Goal: Task Accomplishment & Management: Manage account settings

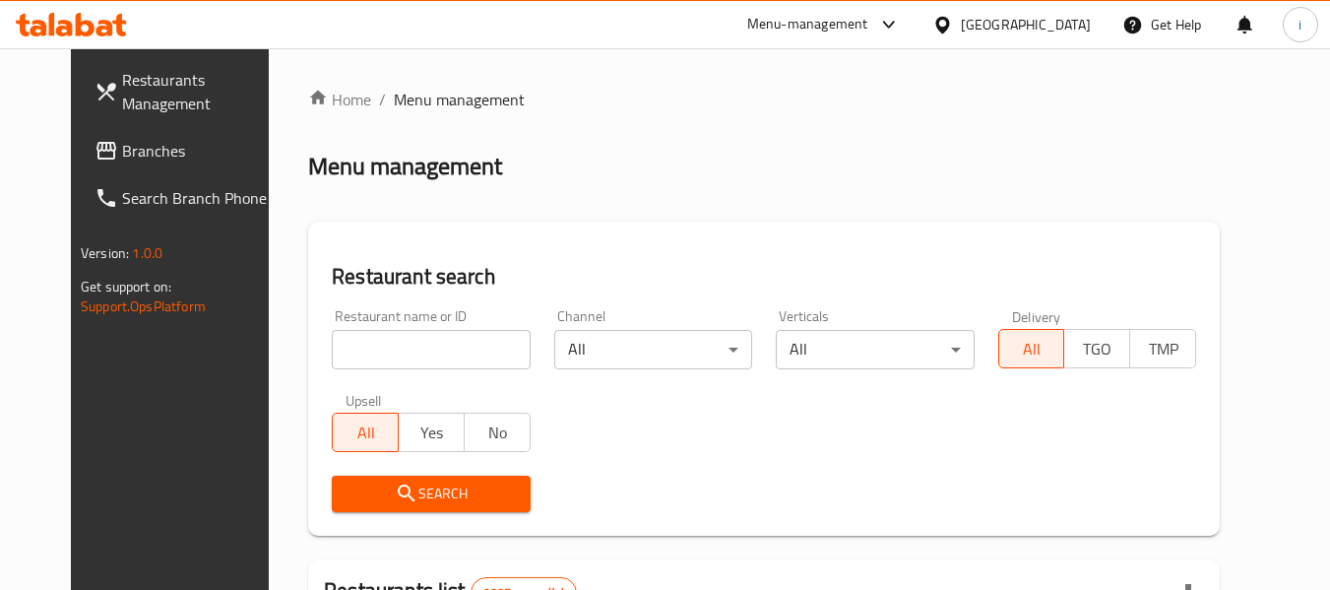
click at [131, 168] on link "Branches" at bounding box center [186, 150] width 215 height 47
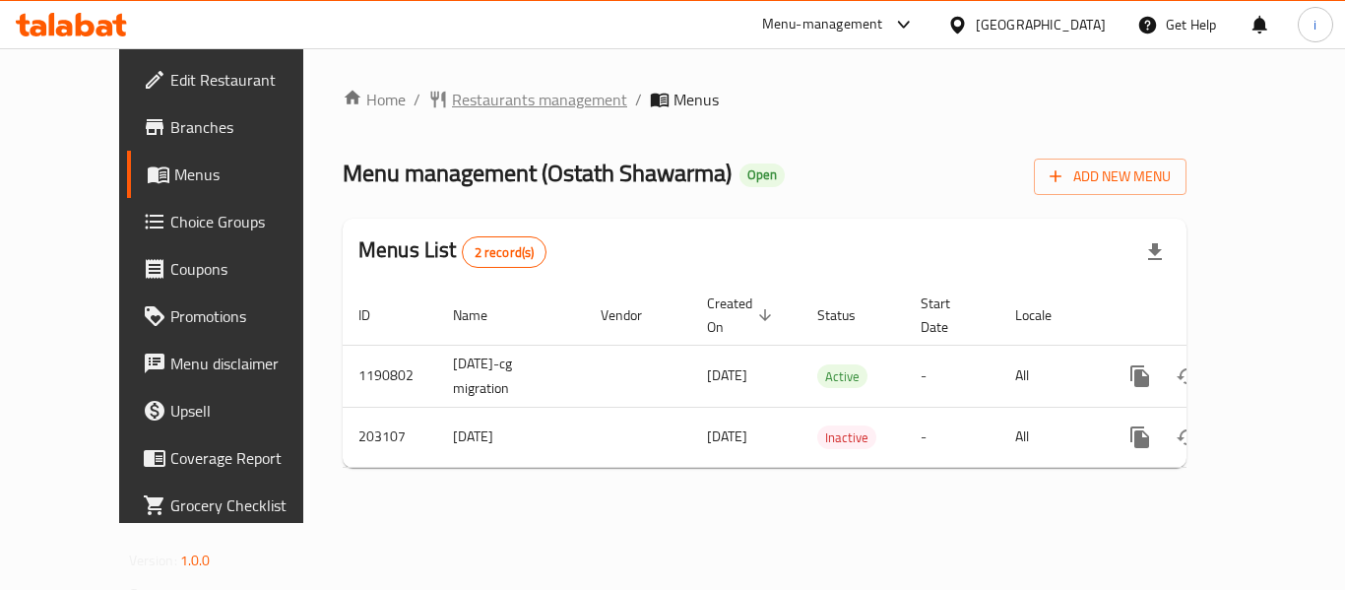
click at [452, 94] on span "Restaurants management" at bounding box center [539, 100] width 175 height 24
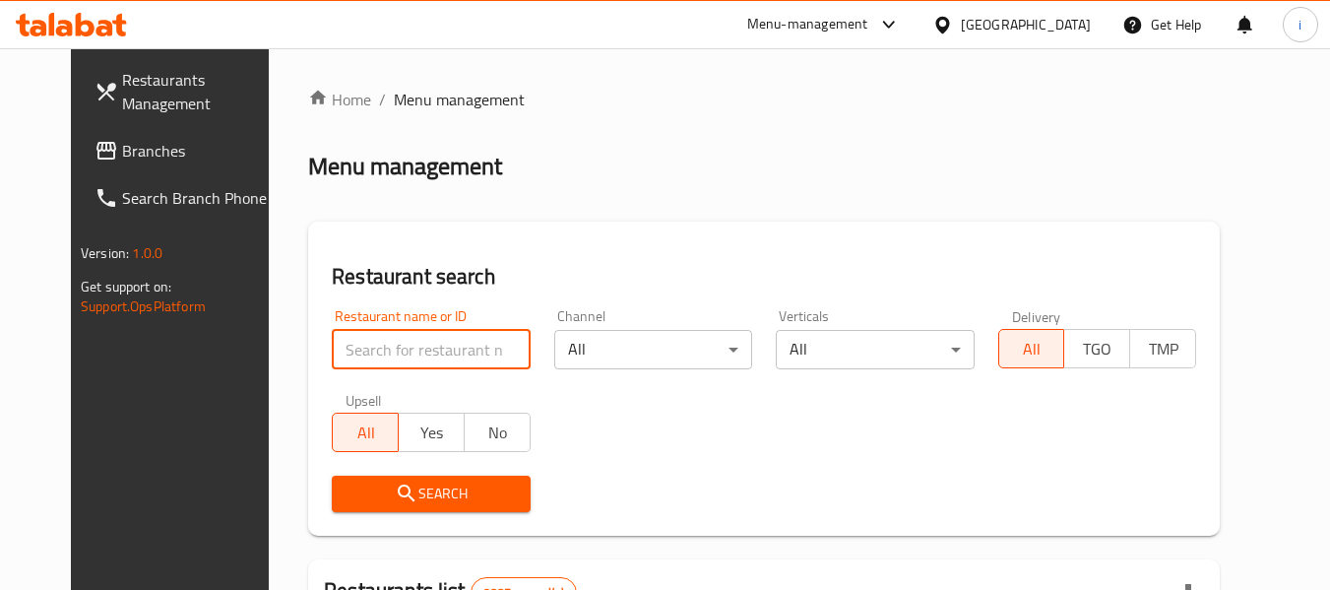
click at [405, 365] on input "search" at bounding box center [431, 349] width 198 height 39
paste input "622494"
type input "622494"
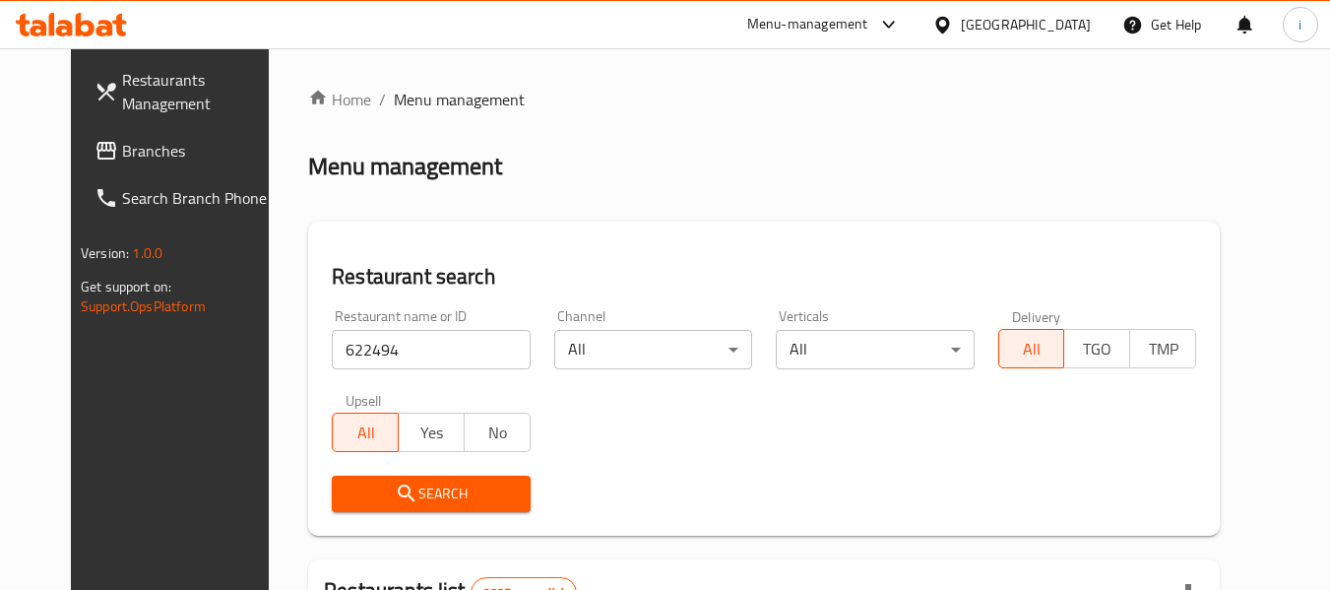
click at [418, 473] on div "Search" at bounding box center [430, 494] width 221 height 60
click at [425, 485] on span "Search" at bounding box center [430, 493] width 166 height 25
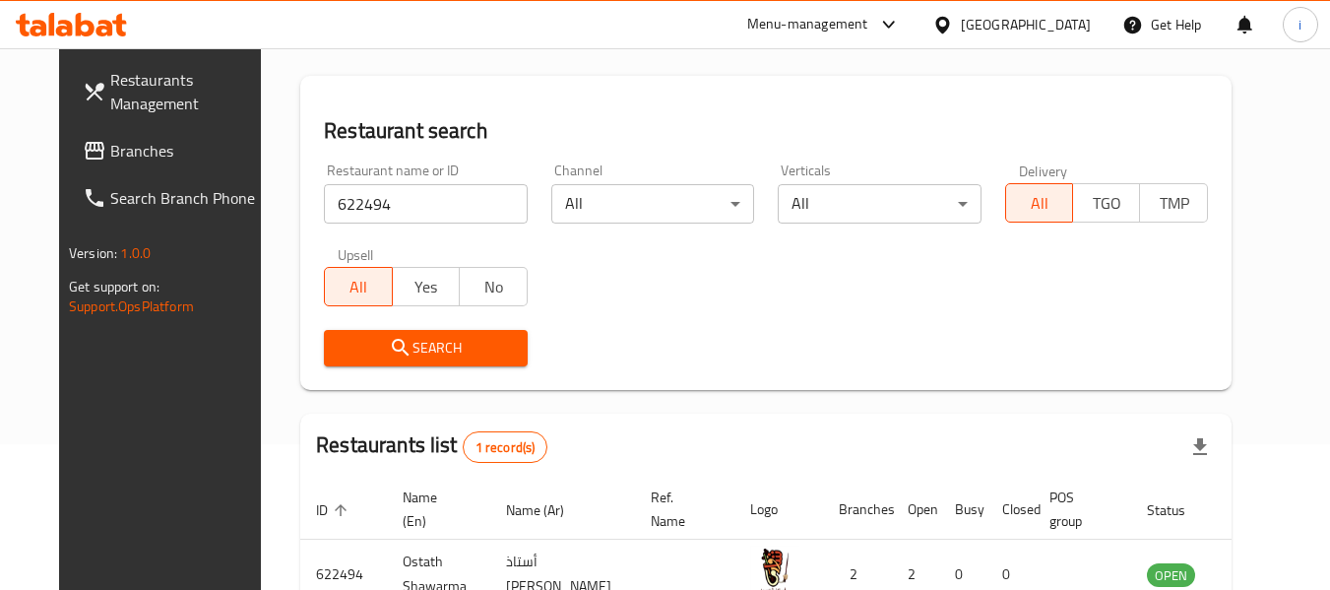
scroll to position [197, 0]
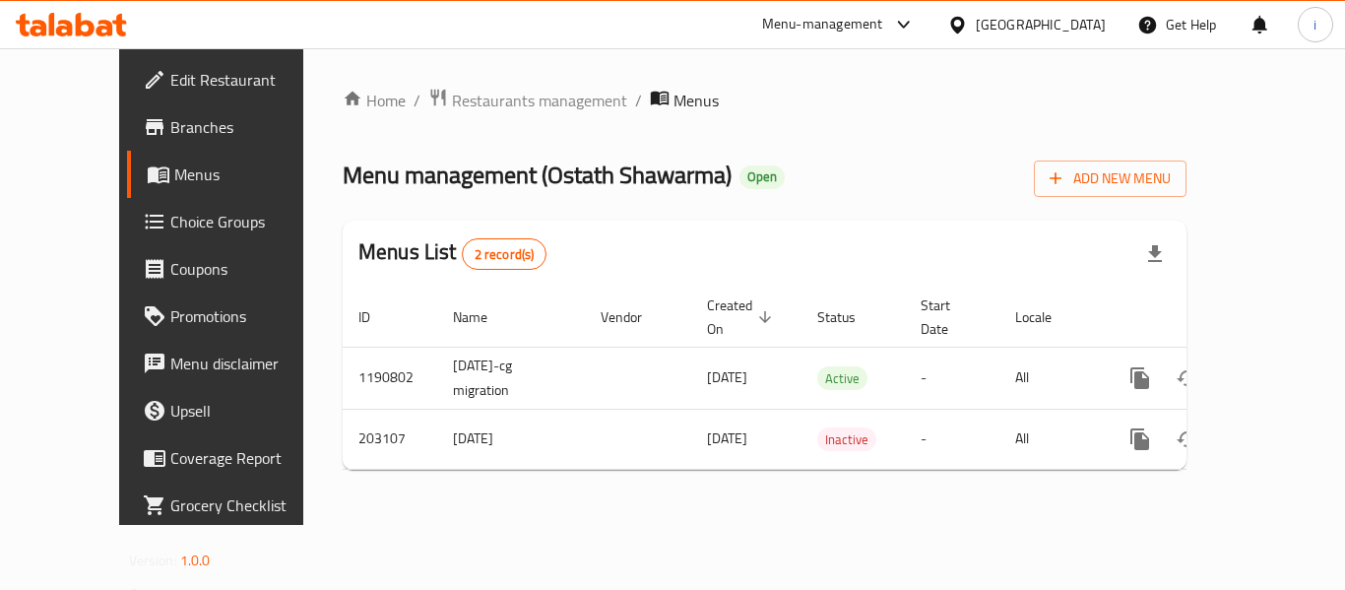
click at [170, 227] on span "Choice Groups" at bounding box center [248, 222] width 157 height 24
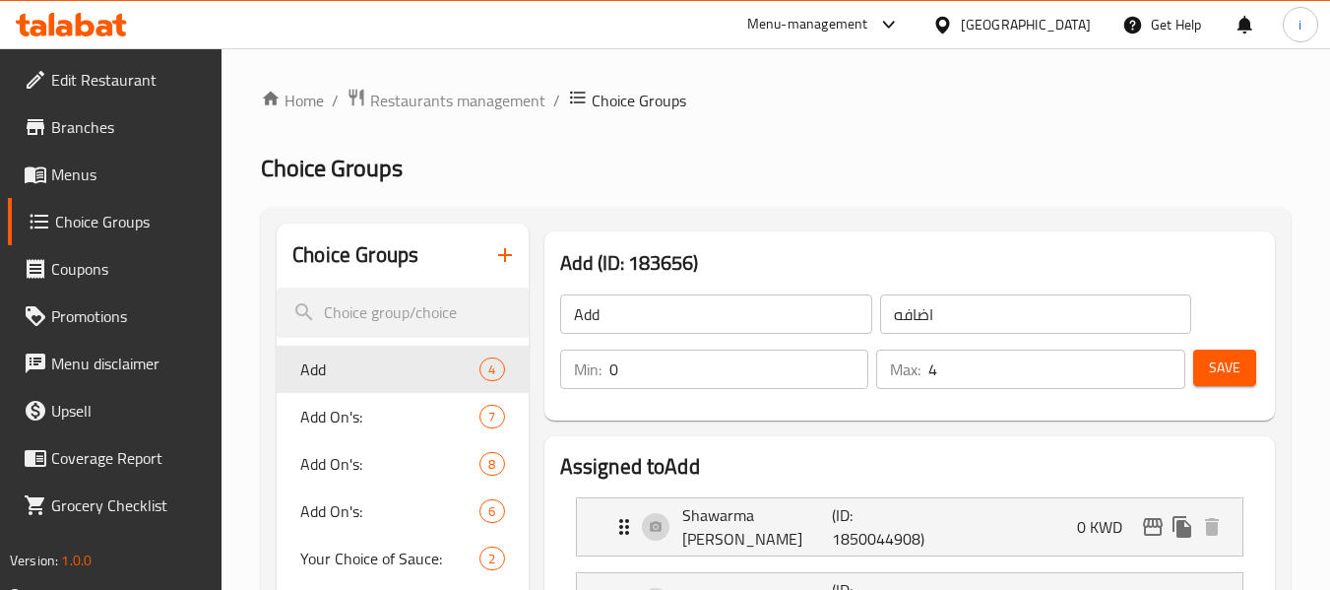
scroll to position [98, 0]
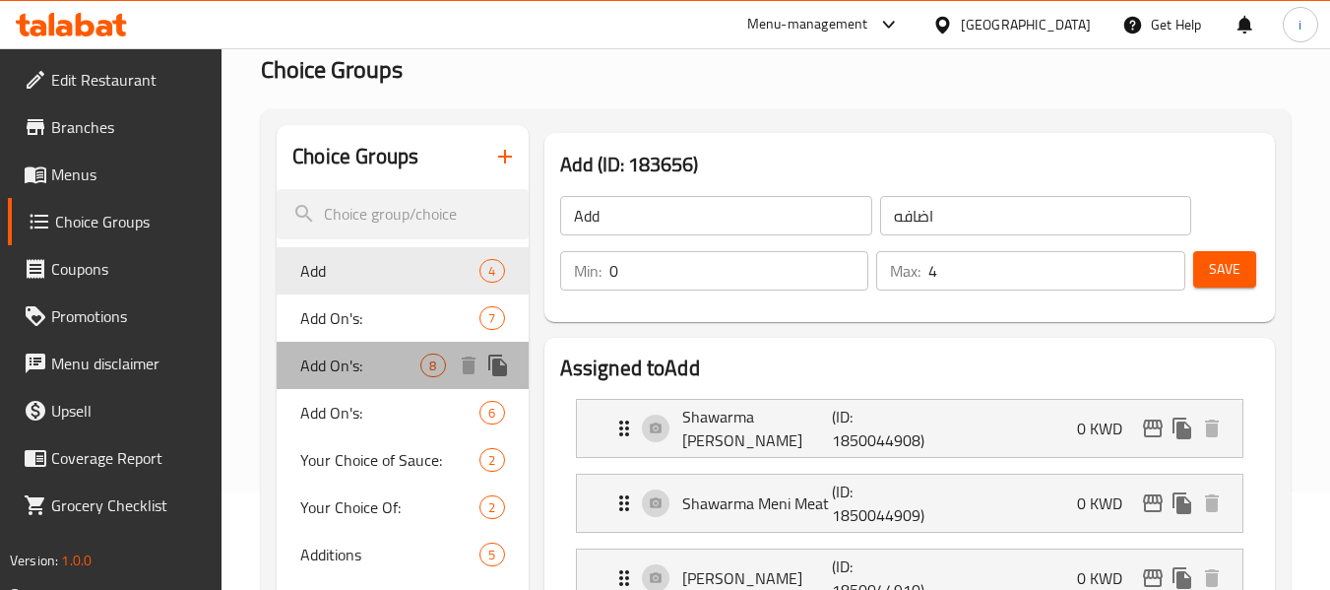
click at [324, 381] on div "Add On's: 8" at bounding box center [402, 365] width 251 height 47
type input "Add On's:"
type input "الإضافات:"
type input "7"
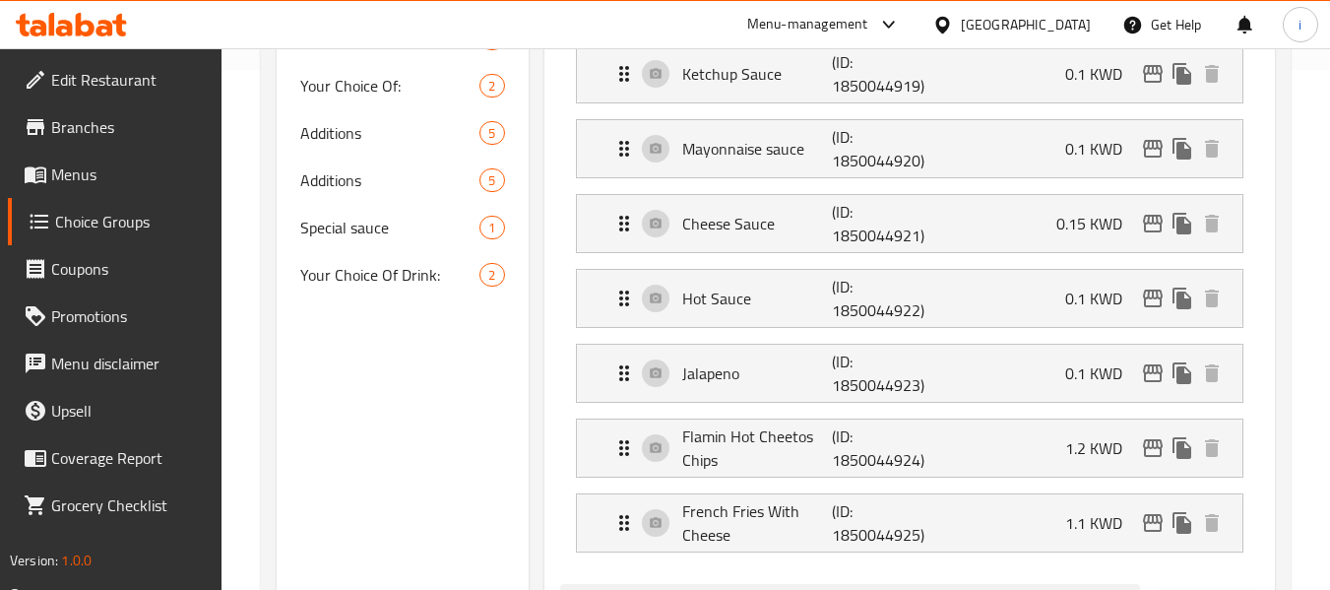
scroll to position [492, 0]
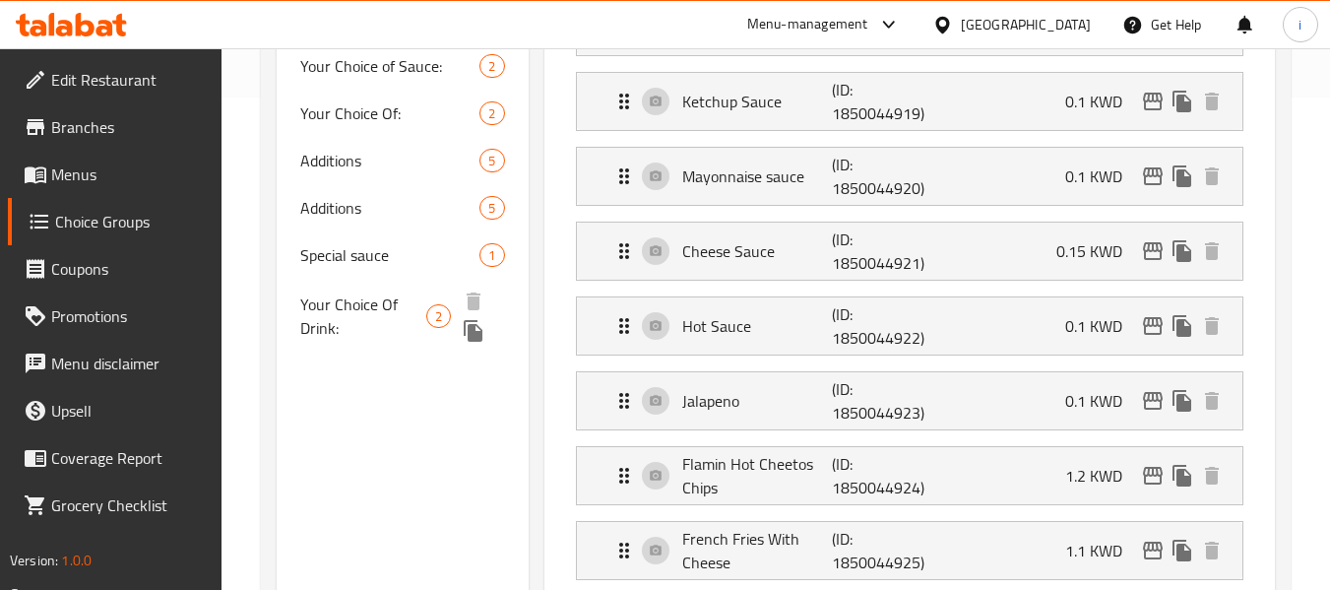
click at [379, 306] on span "Your Choice Of Drink:" at bounding box center [363, 315] width 126 height 47
type input "Your Choice Of Drink:"
type input "إختيارك من المشروب:"
type input "1"
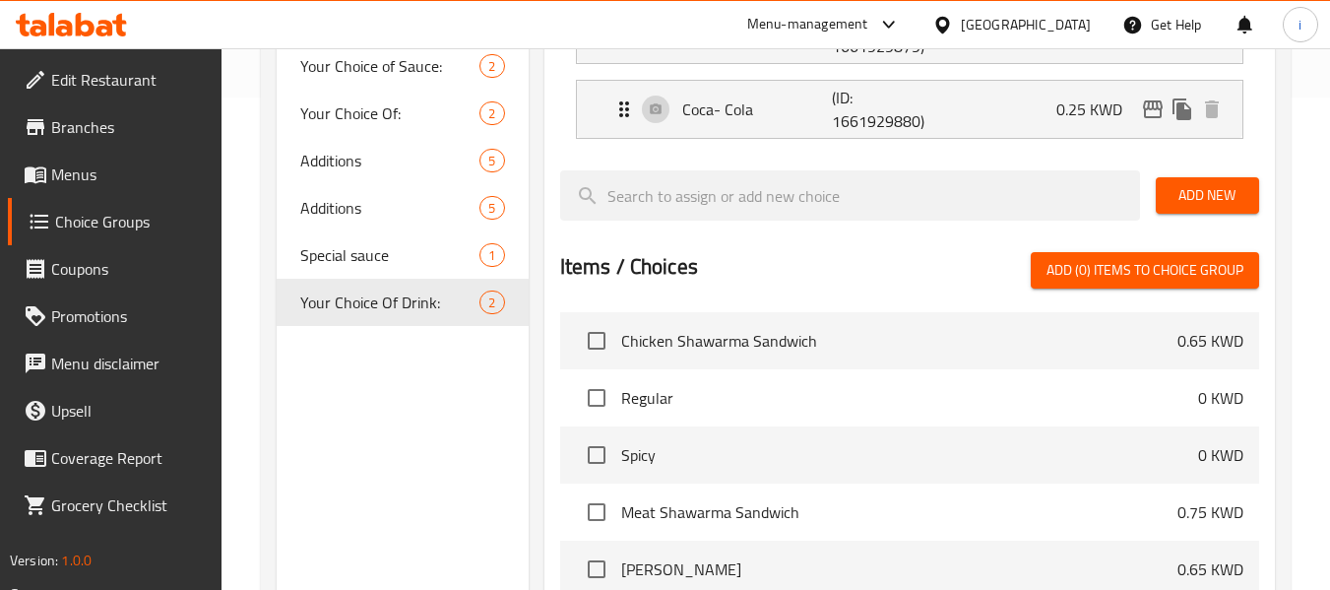
scroll to position [394, 0]
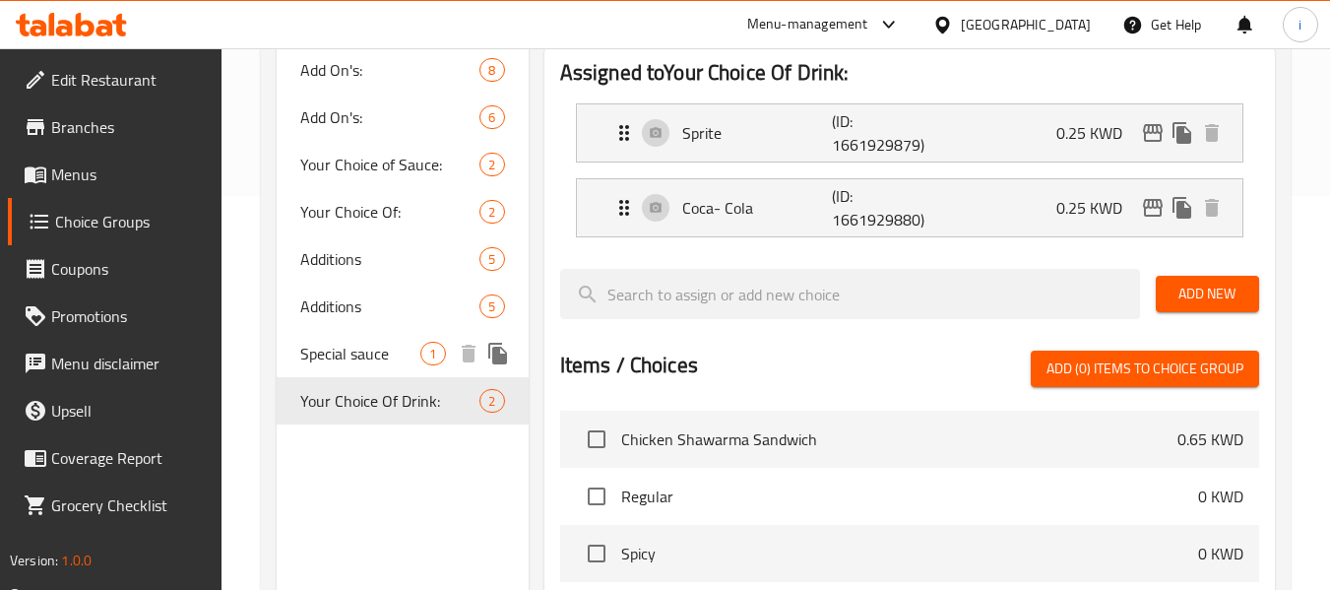
click at [375, 352] on span "Special sauce" at bounding box center [360, 354] width 120 height 24
type input "Special sauce"
type input "صوص شبيشل"
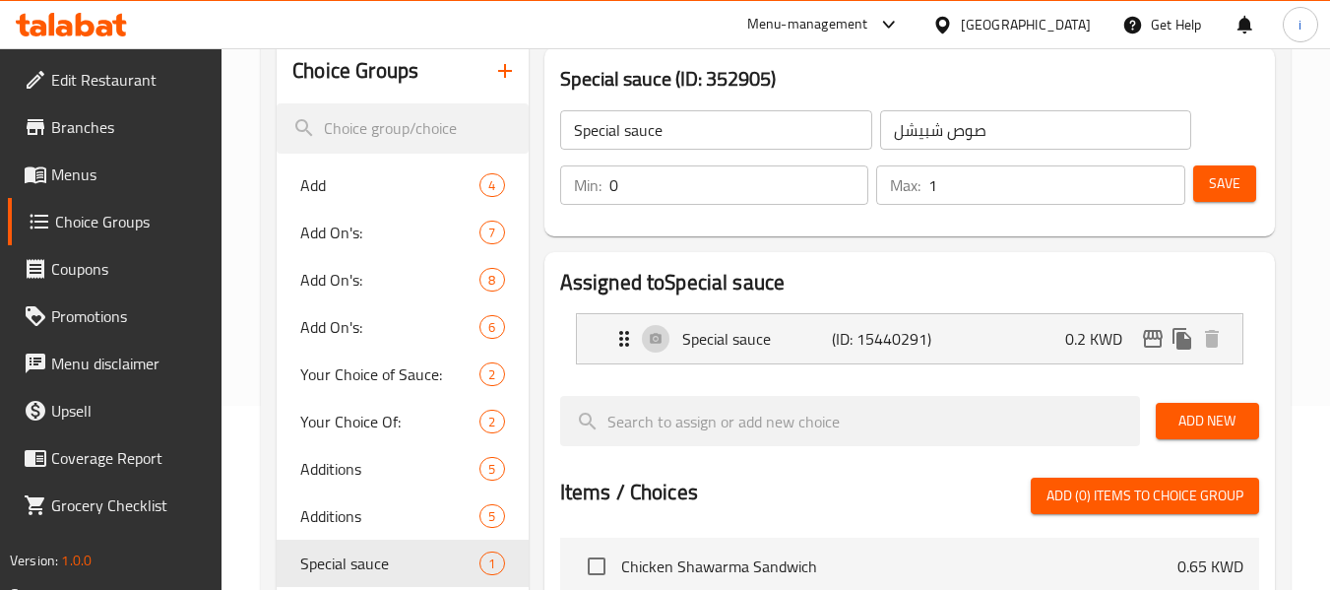
scroll to position [197, 0]
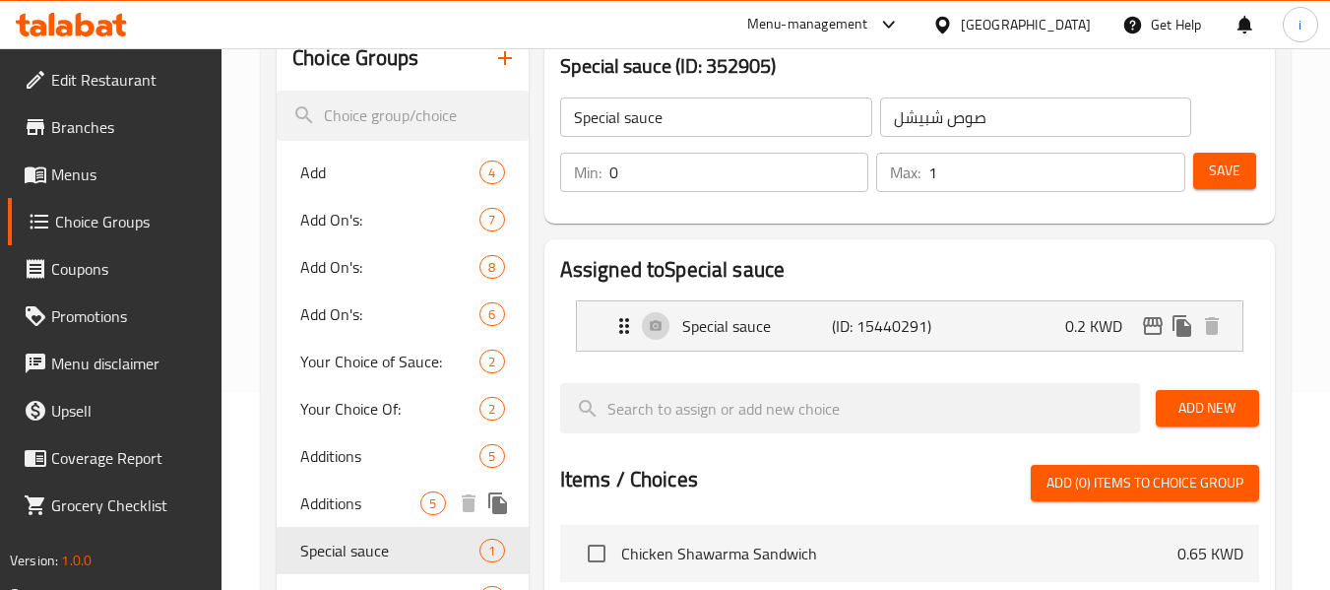
click at [323, 495] on span "Additions" at bounding box center [360, 503] width 120 height 24
type input "Additions"
type input "اضافات"
type input "5"
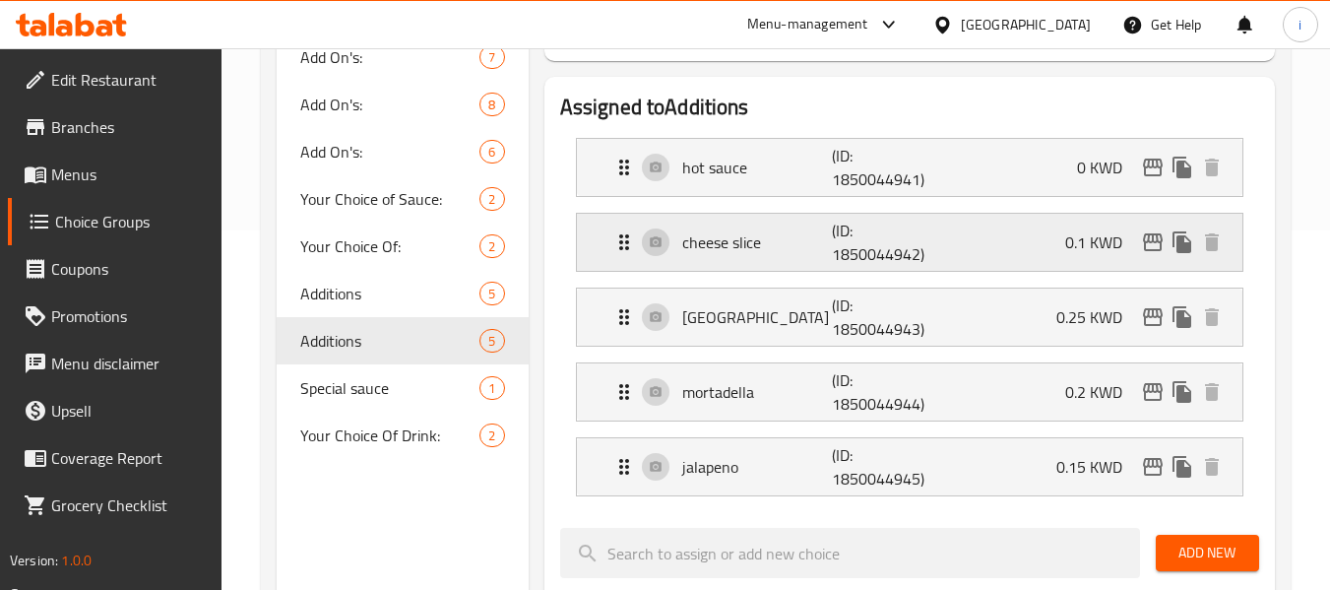
scroll to position [394, 0]
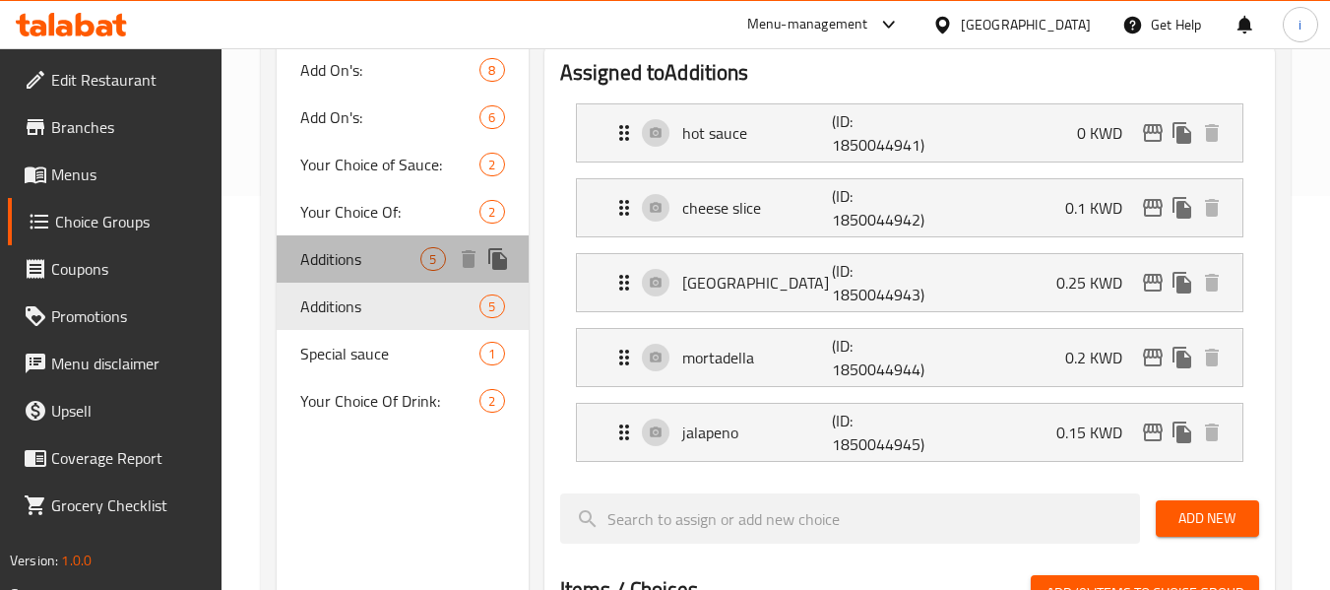
click at [304, 259] on span "Additions" at bounding box center [360, 259] width 120 height 24
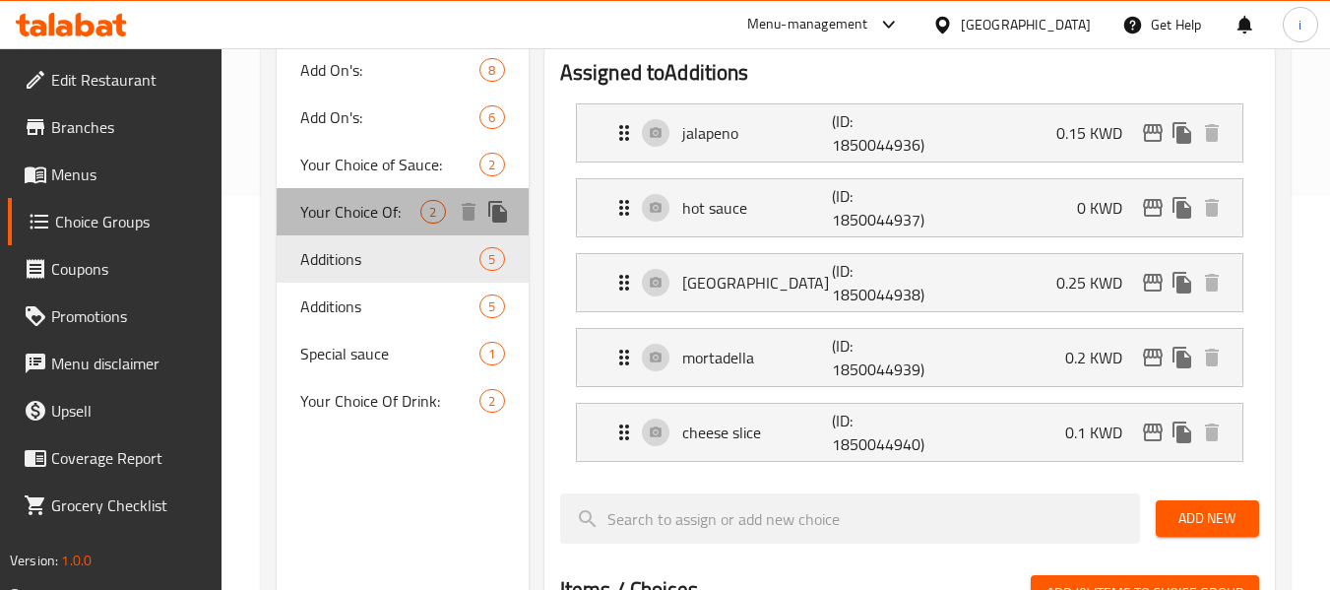
click at [364, 220] on span "Your Choice Of:" at bounding box center [360, 212] width 120 height 24
type input "Your Choice Of:"
type input "إختيارك من:"
type input "1"
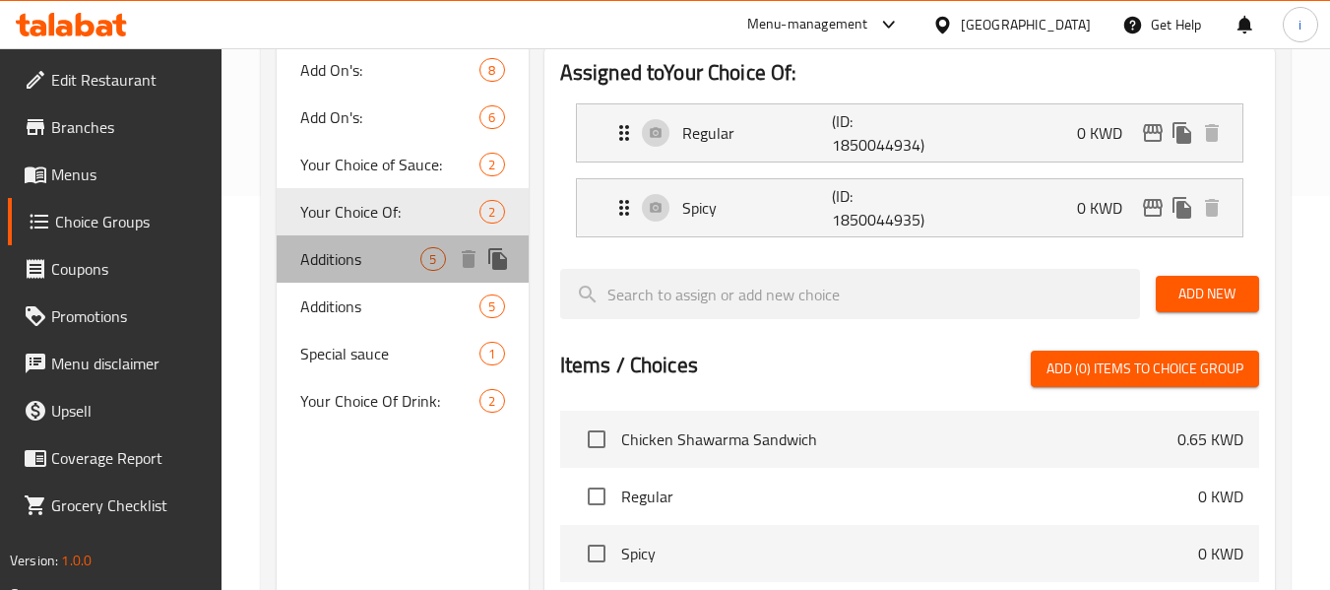
click at [355, 256] on span "Additions" at bounding box center [360, 259] width 120 height 24
type input "Additions"
type input "اضافات"
type input "0"
type input "5"
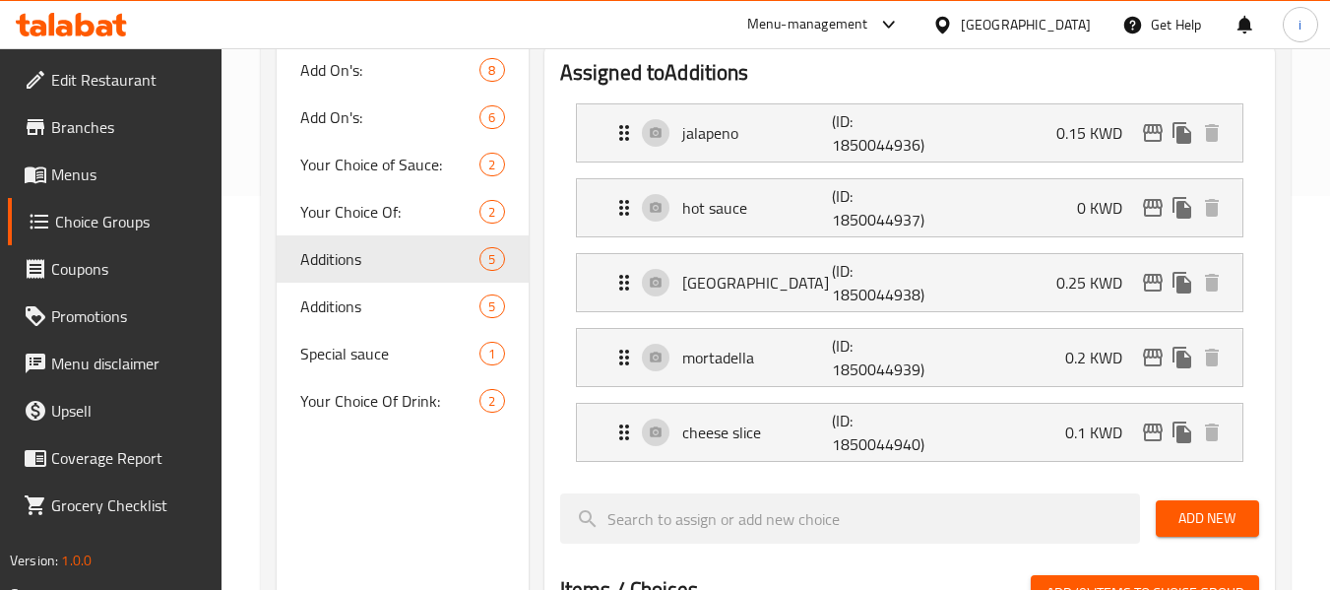
click at [410, 482] on div "Choice Groups Add 4 Add On's: 7 Add On's: 8 Add On's: 6 Your Choice of Sauce: 2…" at bounding box center [402, 486] width 251 height 1312
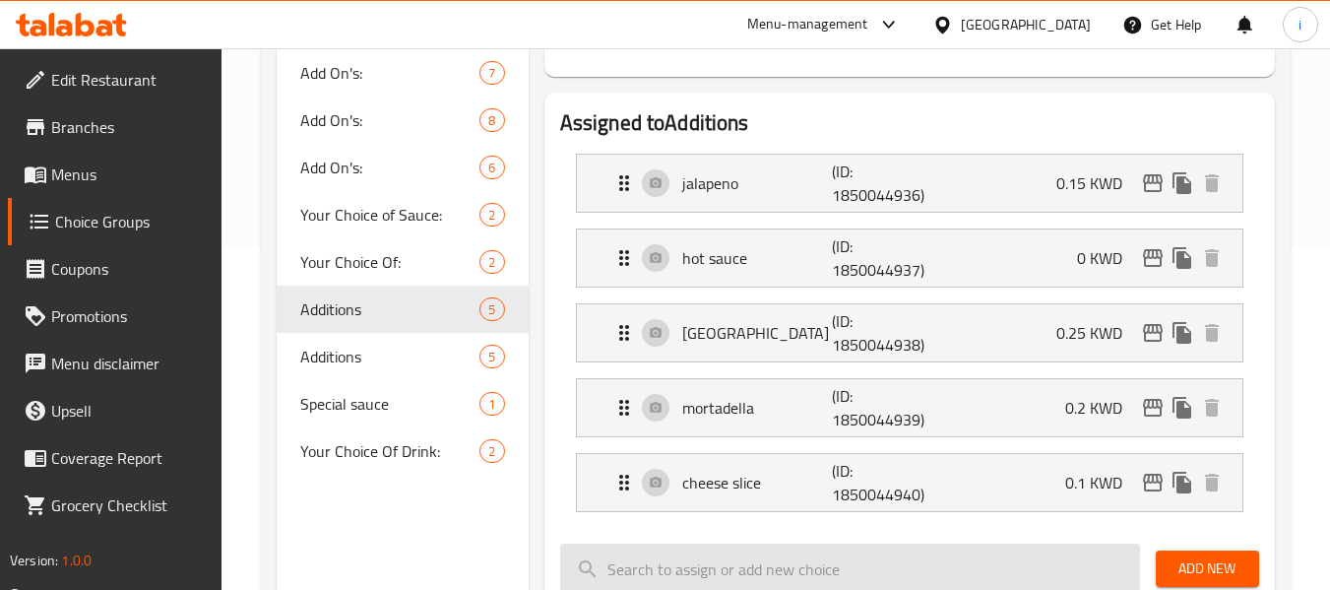
scroll to position [295, 0]
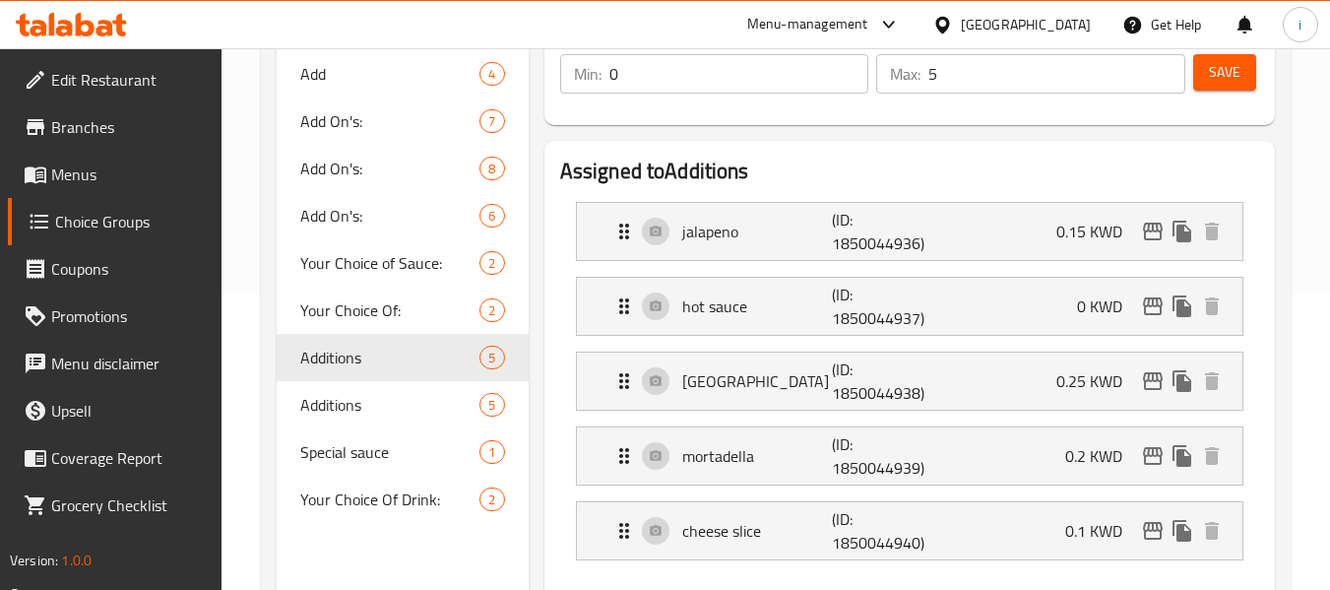
click at [75, 19] on icon at bounding box center [71, 25] width 111 height 24
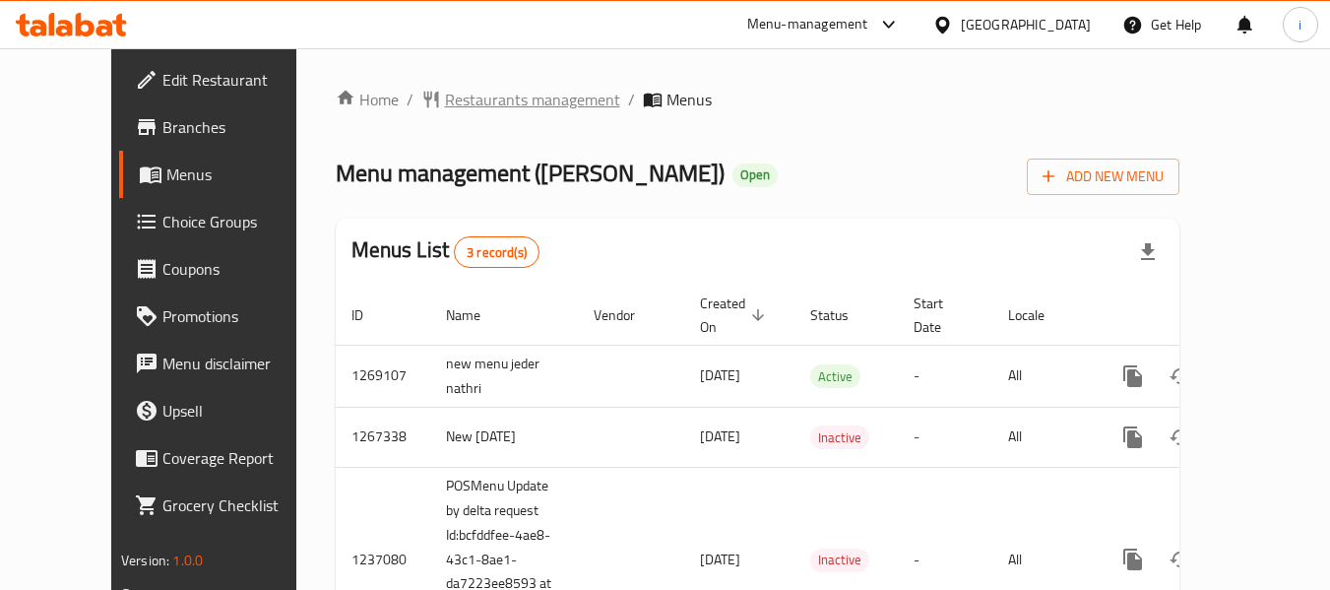
click at [469, 108] on span "Restaurants management" at bounding box center [532, 100] width 175 height 24
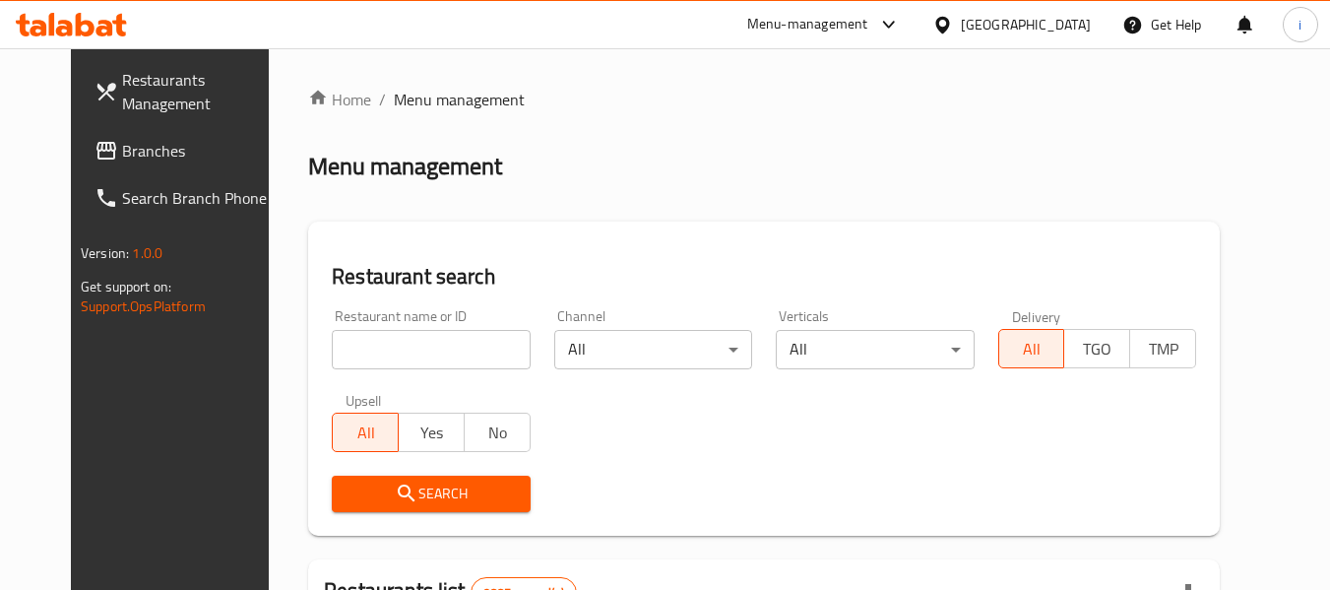
click at [374, 366] on input "search" at bounding box center [431, 349] width 198 height 39
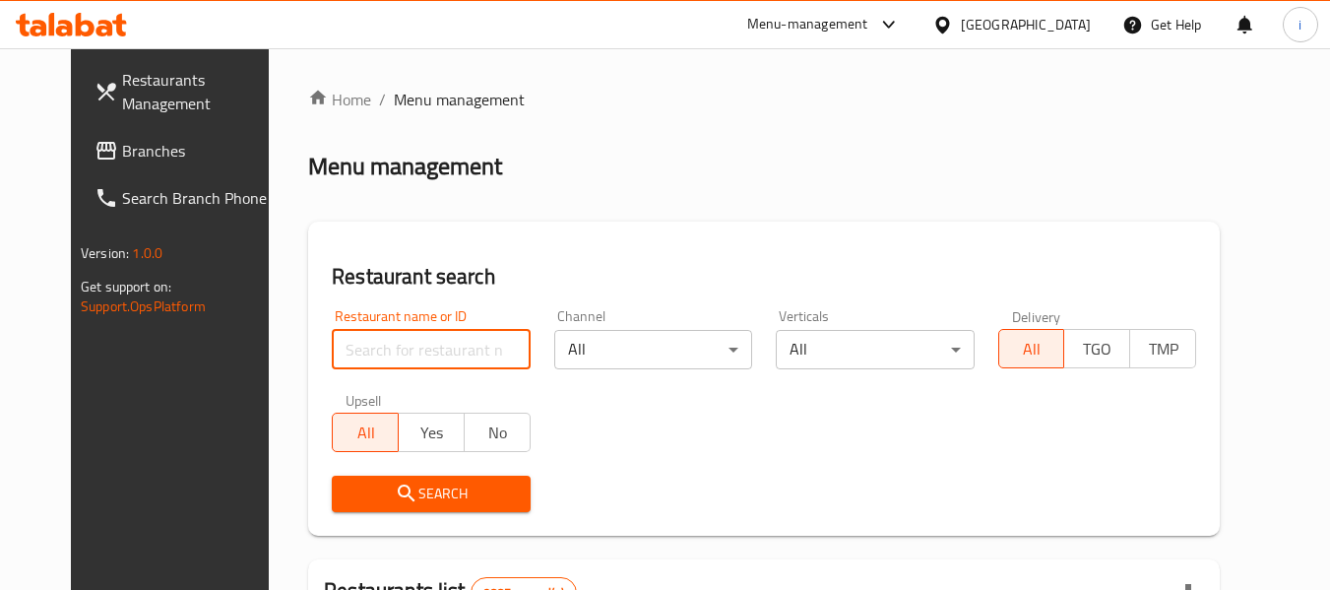
paste input "27452"
type input "27452"
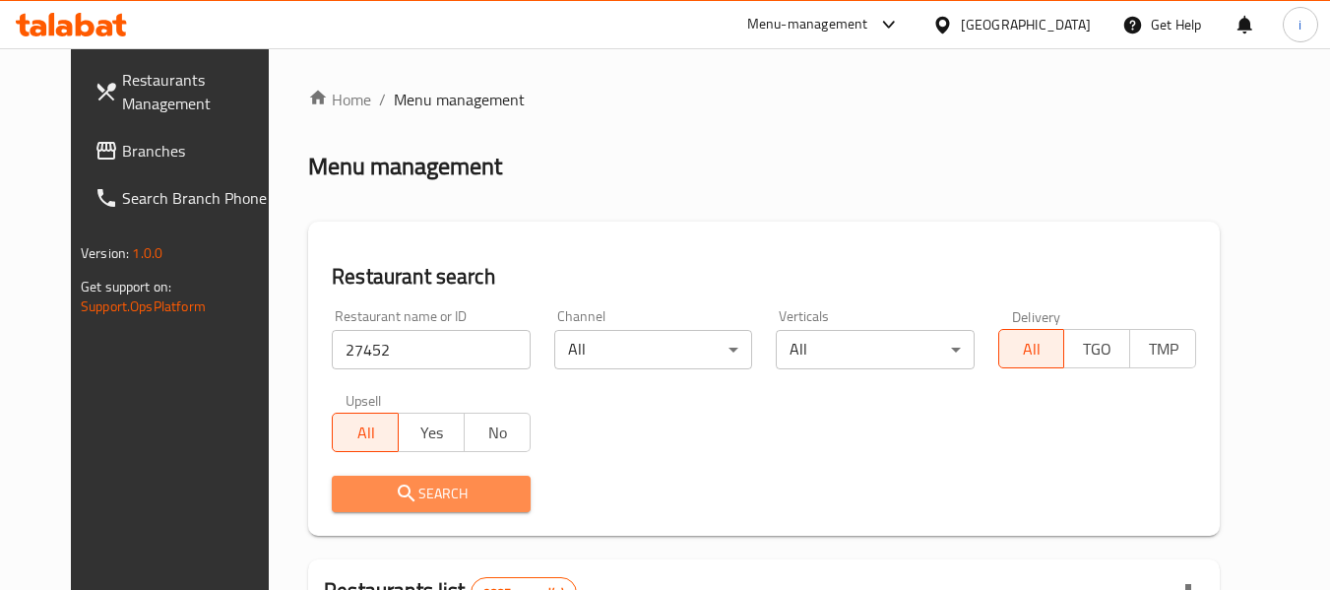
click at [398, 497] on icon "submit" at bounding box center [406, 492] width 17 height 17
click at [377, 497] on div at bounding box center [665, 295] width 1330 height 590
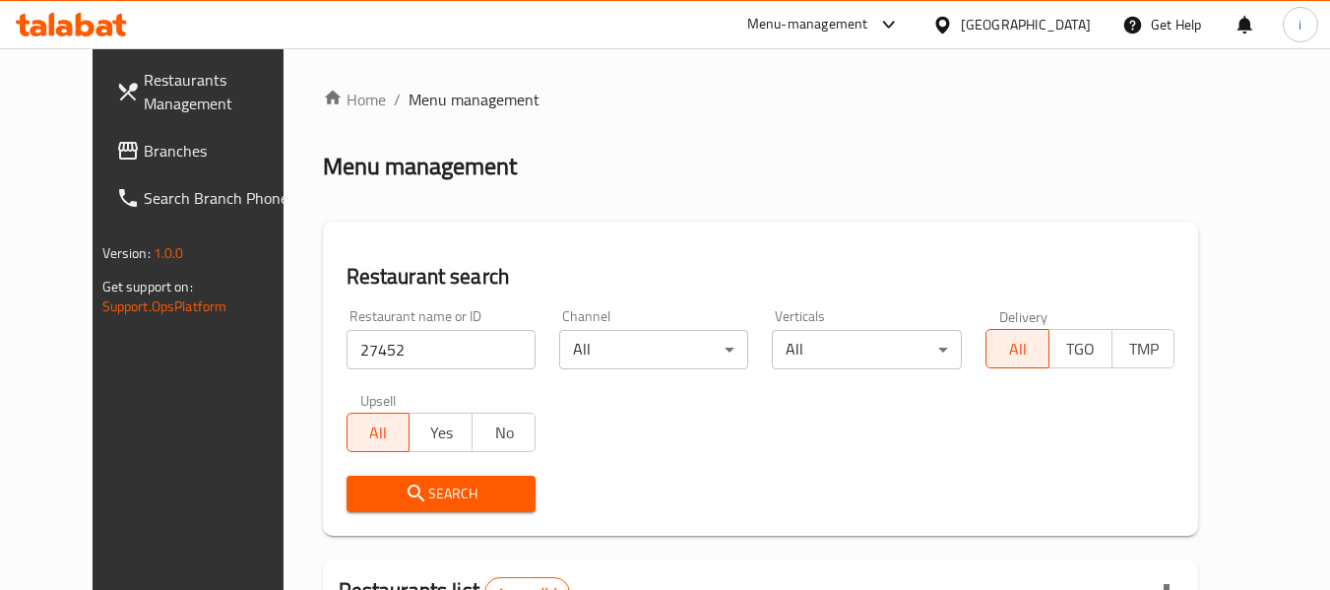
click at [961, 24] on div at bounding box center [946, 25] width 29 height 22
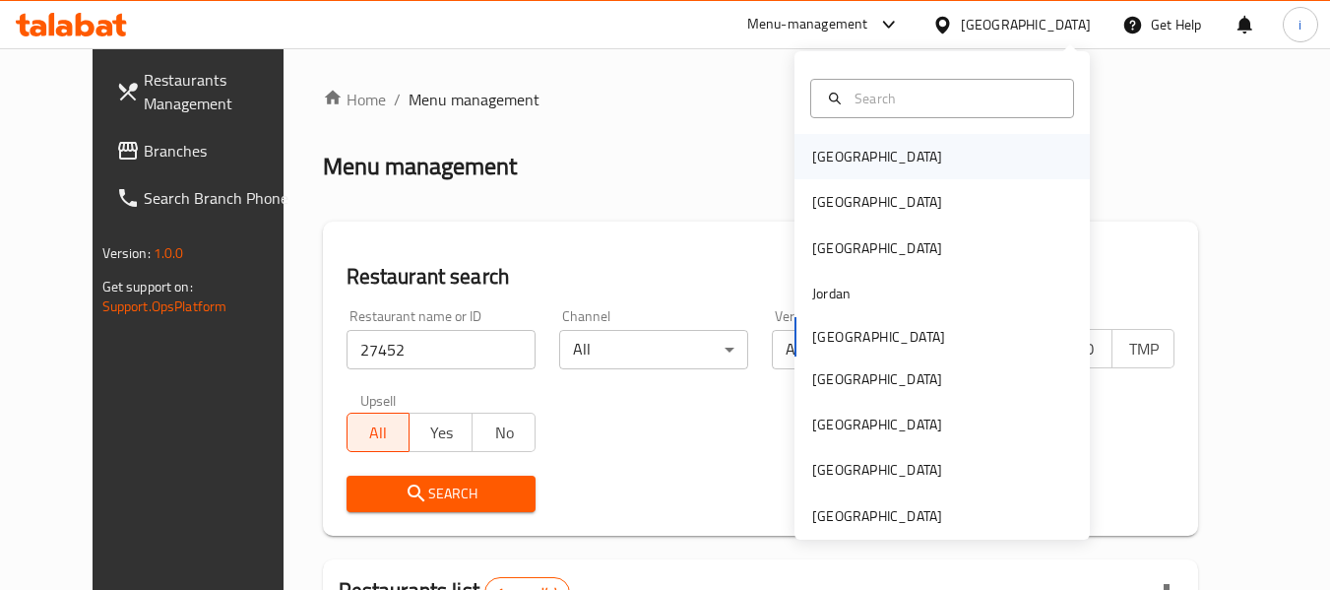
click at [835, 154] on div "[GEOGRAPHIC_DATA]" at bounding box center [877, 157] width 130 height 22
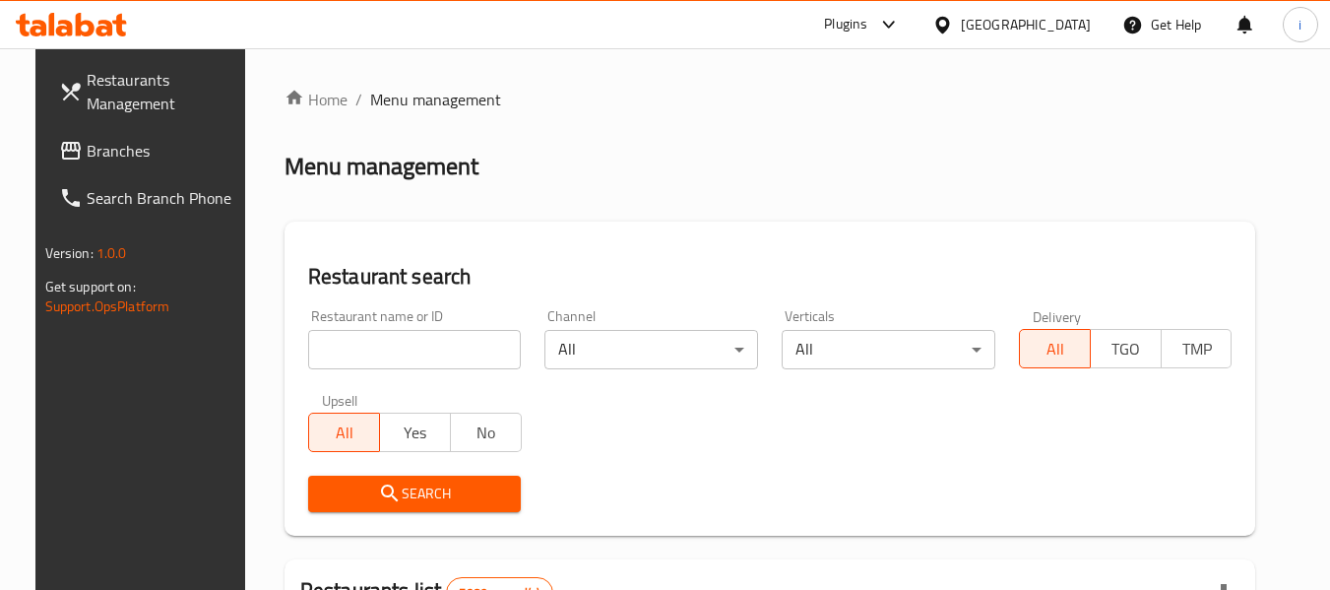
click at [136, 160] on span "Branches" at bounding box center [165, 151] width 156 height 24
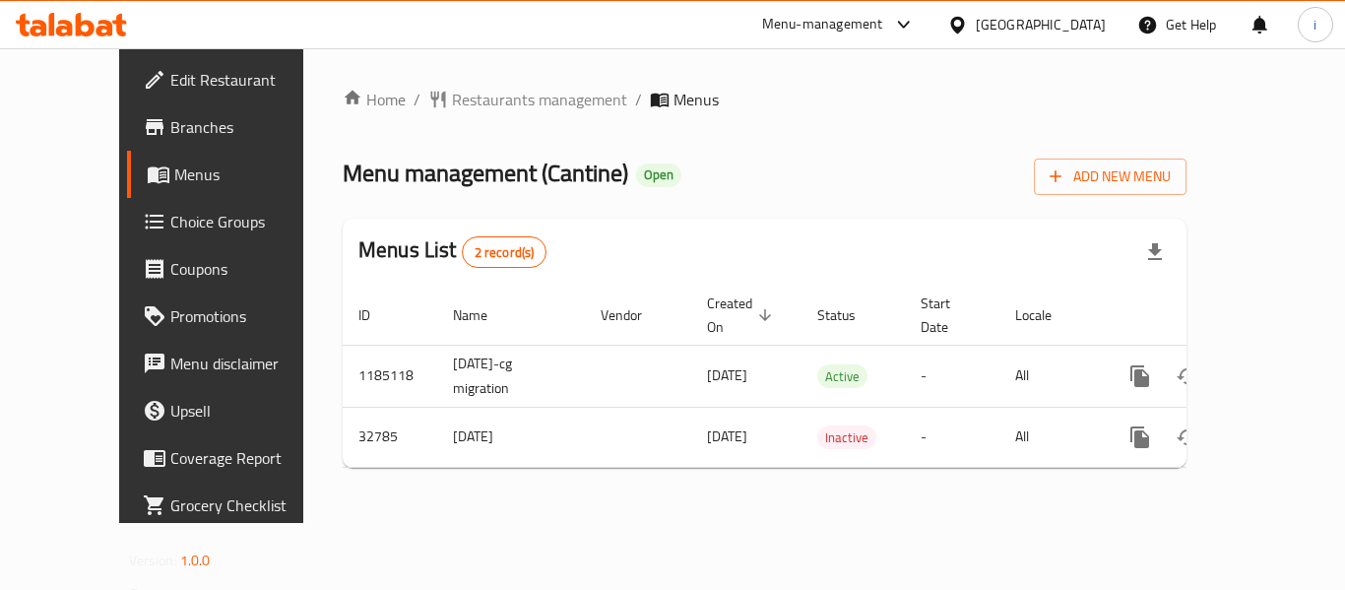
click at [1058, 24] on div "[GEOGRAPHIC_DATA]" at bounding box center [1040, 25] width 130 height 22
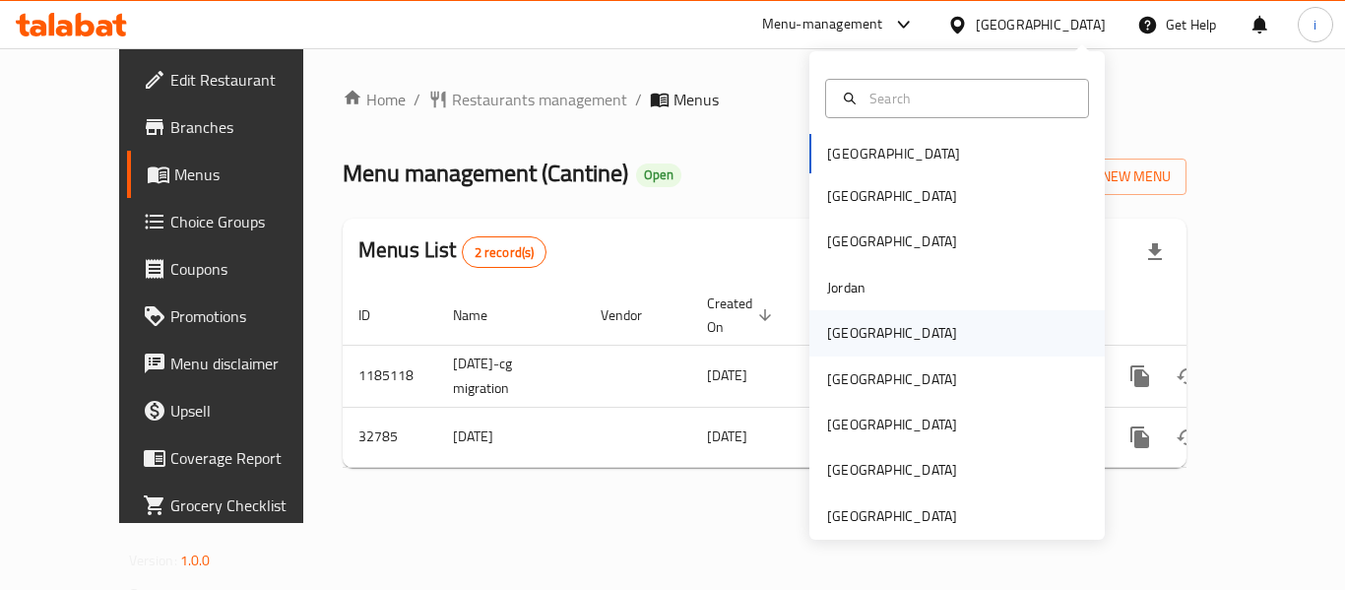
click at [843, 346] on div "[GEOGRAPHIC_DATA]" at bounding box center [891, 332] width 161 height 45
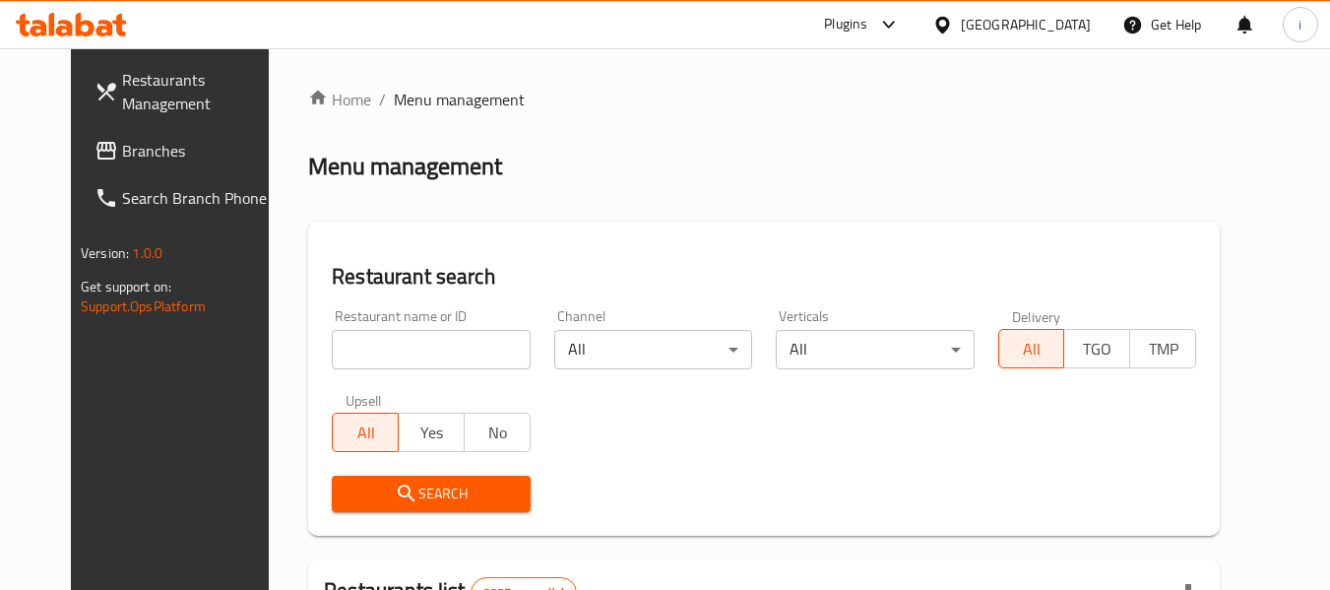
click at [167, 131] on link "Branches" at bounding box center [186, 150] width 215 height 47
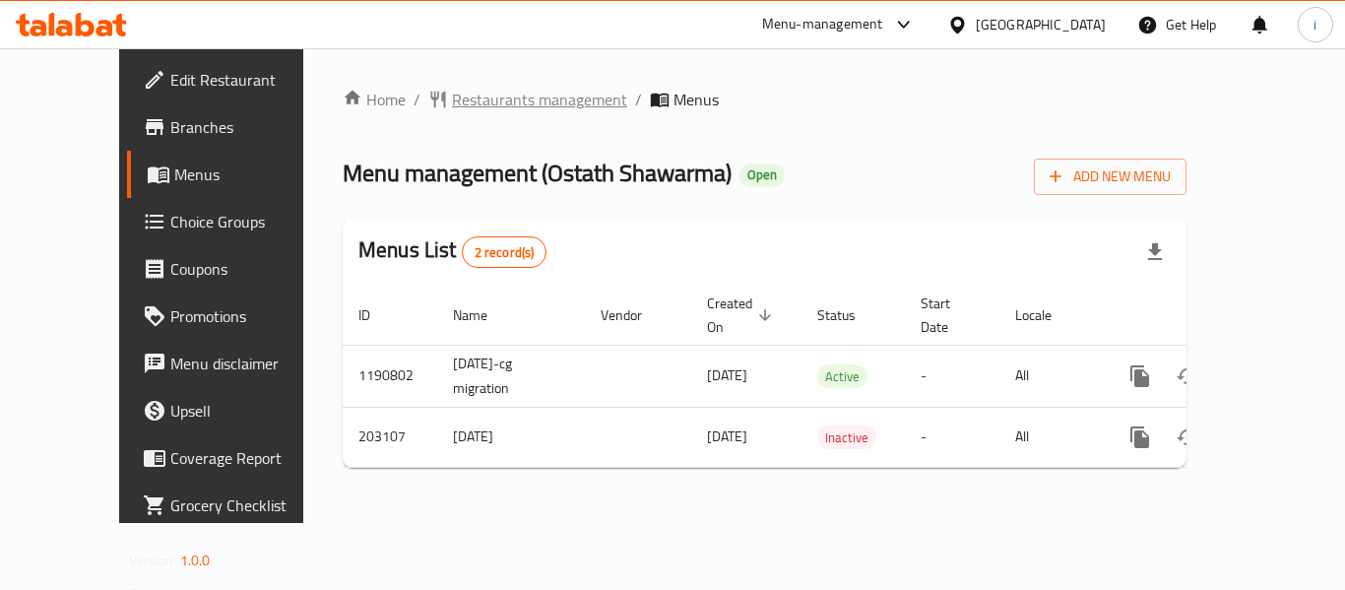
click at [477, 98] on span "Restaurants management" at bounding box center [539, 100] width 175 height 24
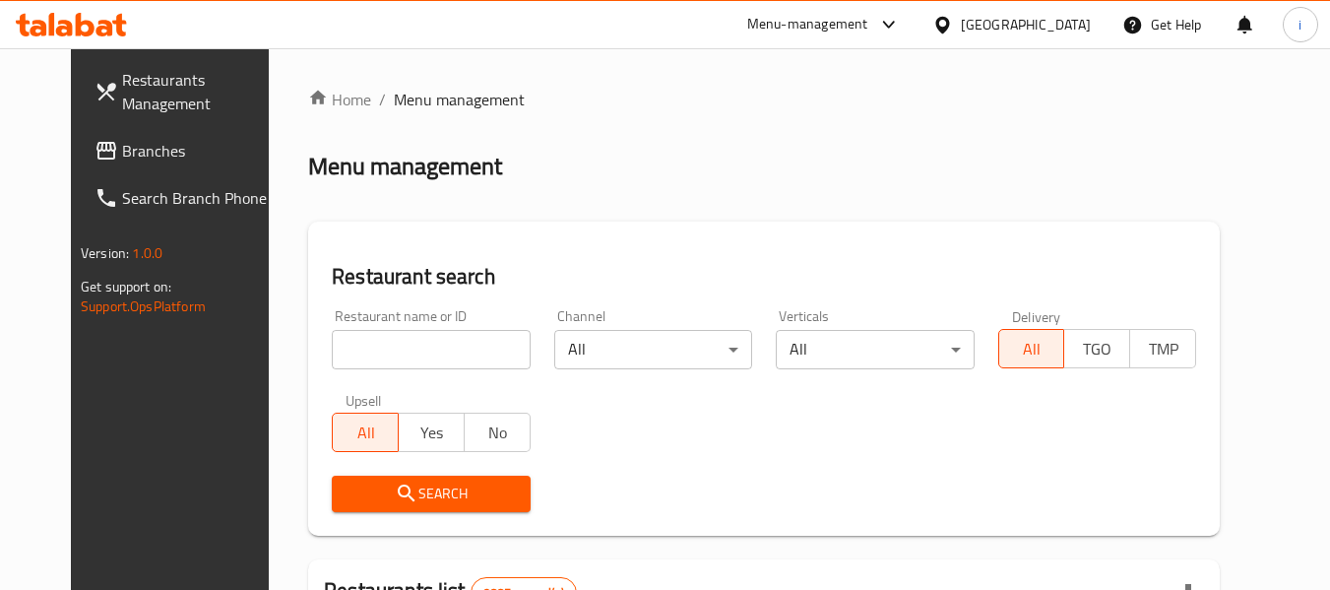
click at [425, 363] on input "search" at bounding box center [431, 349] width 198 height 39
paste input "622494"
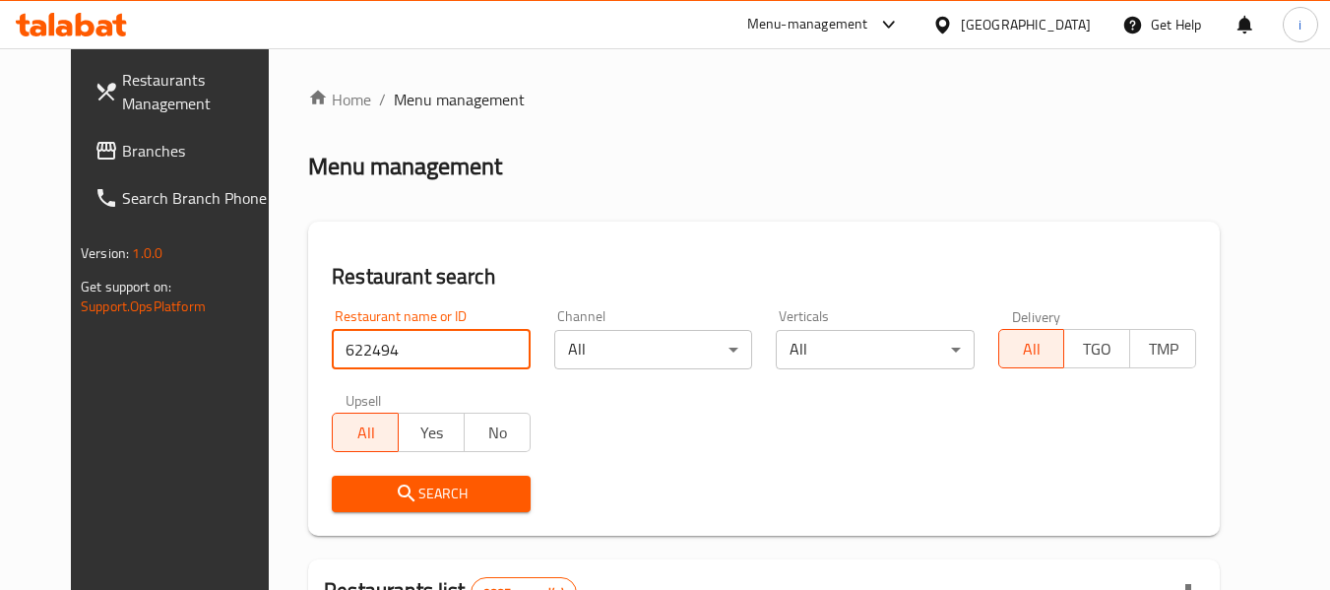
type input "622494"
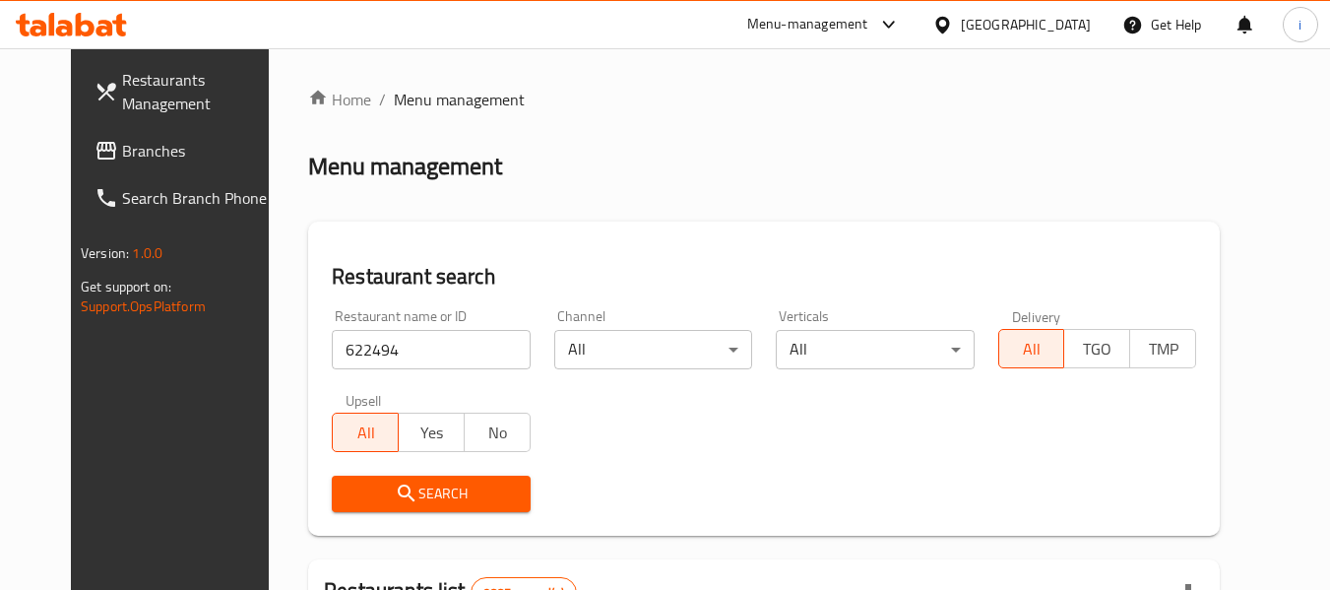
click at [395, 491] on icon "submit" at bounding box center [407, 493] width 24 height 24
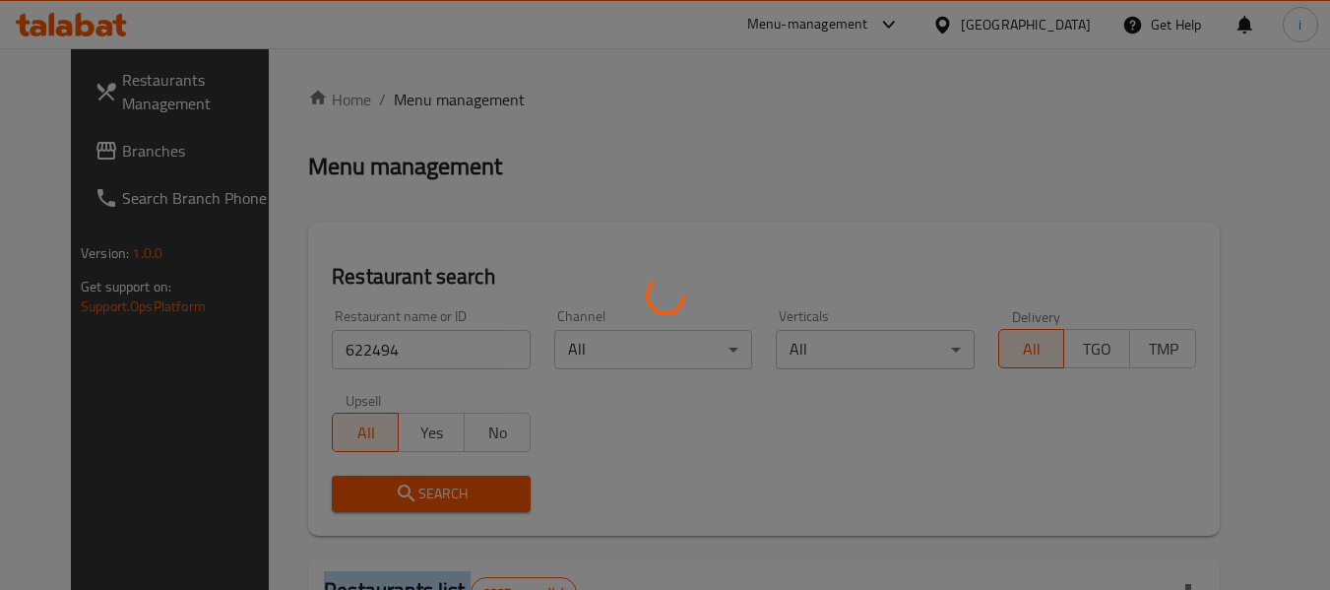
click at [374, 491] on div at bounding box center [665, 295] width 1330 height 590
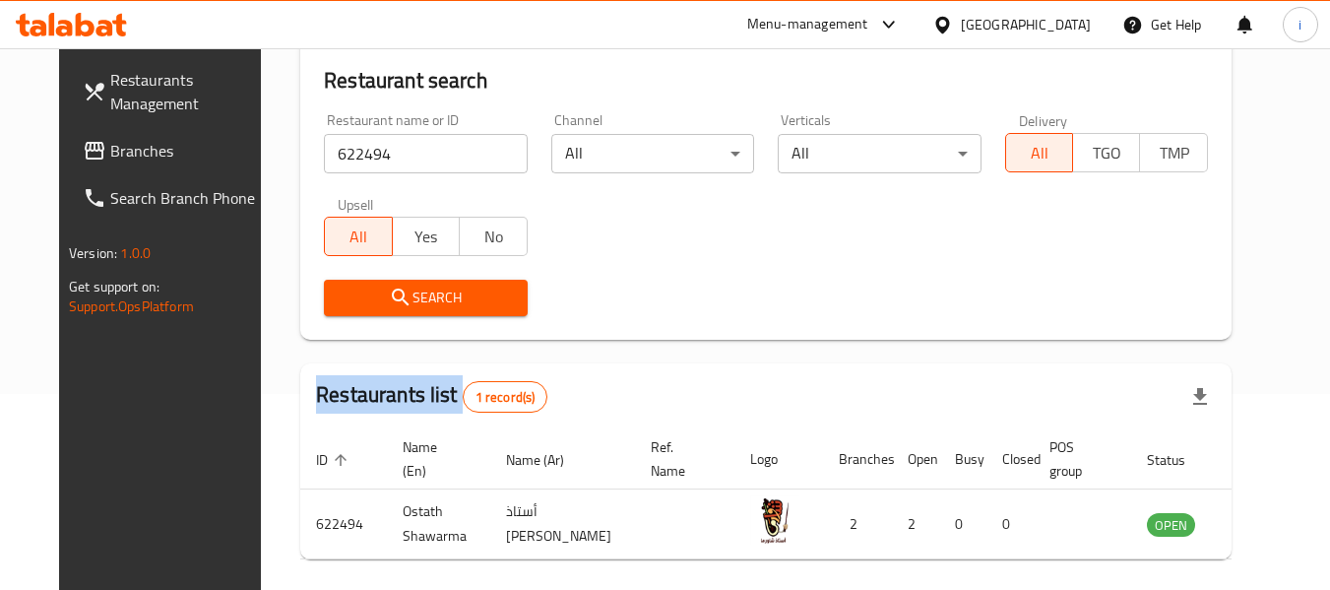
scroll to position [197, 0]
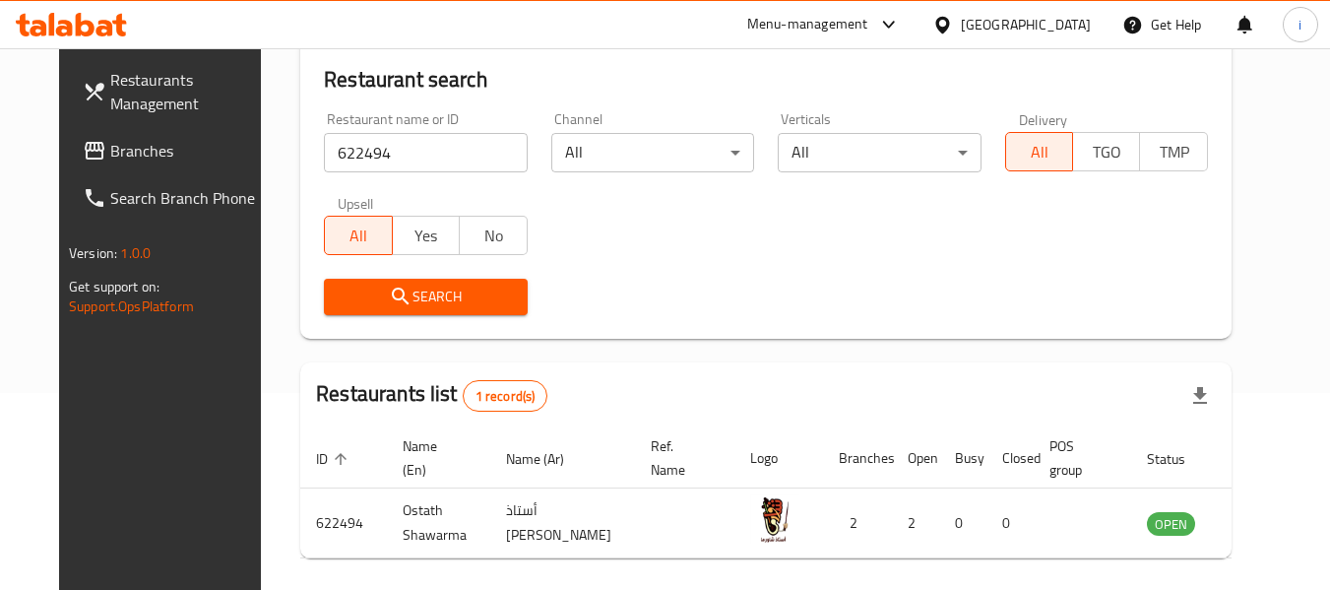
drag, startPoint x: 1010, startPoint y: 297, endPoint x: 1064, endPoint y: 54, distance: 249.1
click at [1015, 251] on div "Restaurant name or ID 622494 Restaurant name or ID Channel All ​ Verticals All …" at bounding box center [765, 213] width 907 height 226
click at [1059, 21] on div "[GEOGRAPHIC_DATA]" at bounding box center [1026, 25] width 130 height 22
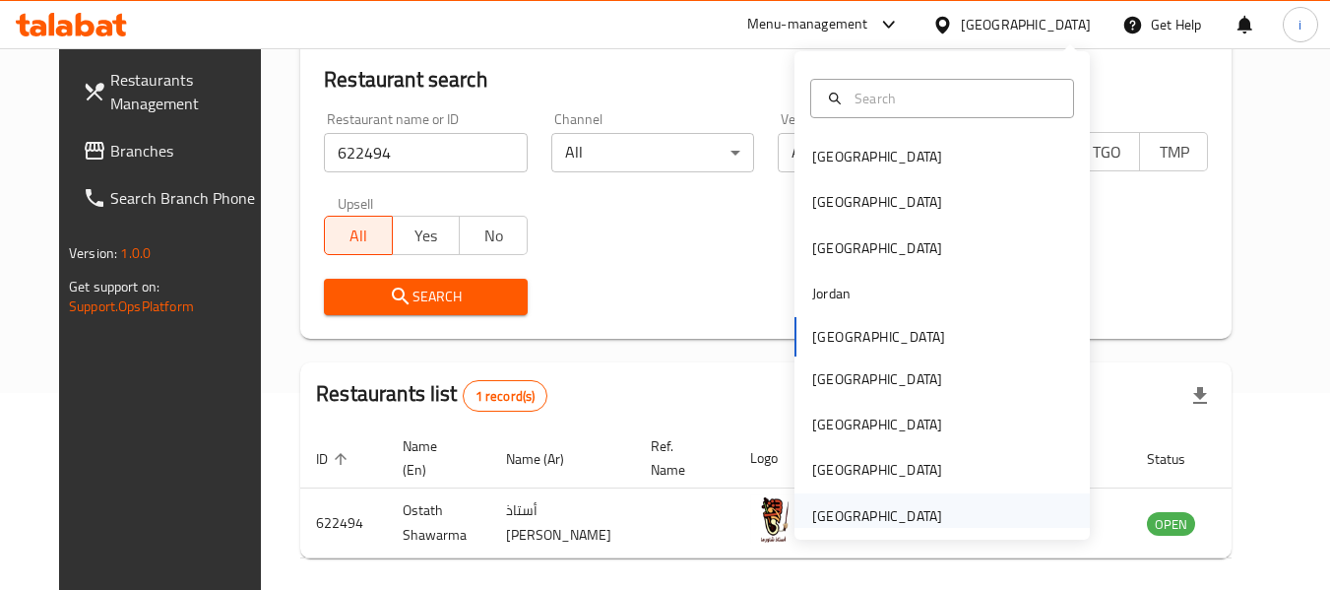
click at [837, 505] on div "United Arab Emirates" at bounding box center [877, 516] width 130 height 22
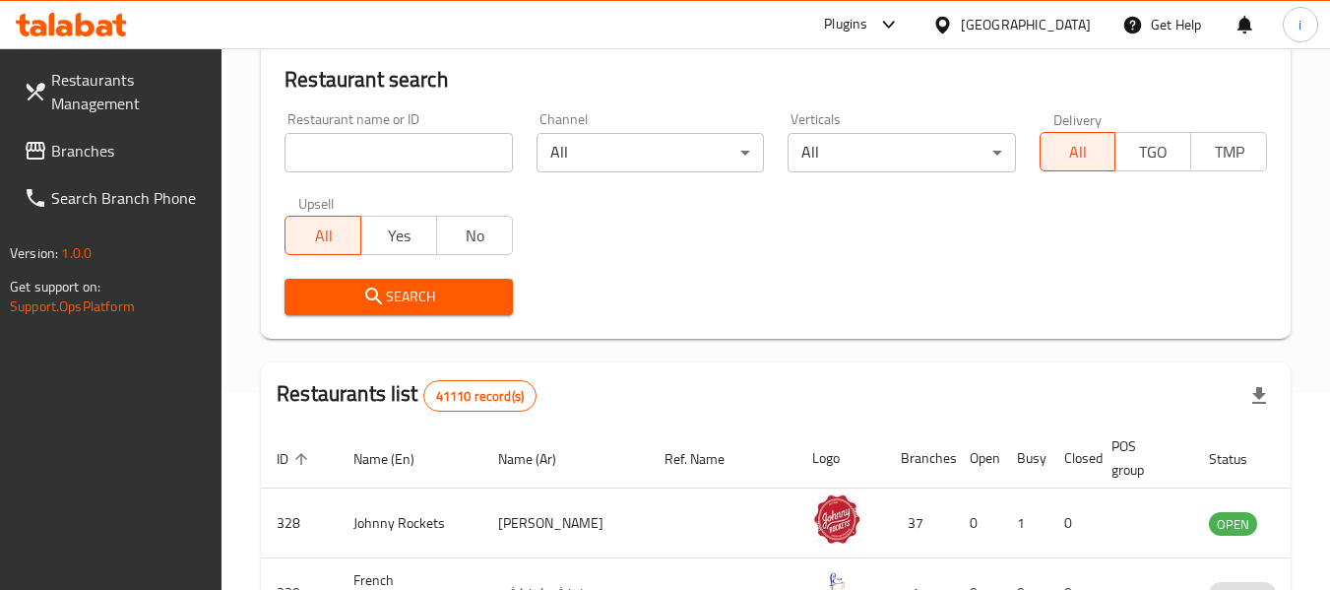
click at [125, 163] on link "Branches" at bounding box center [115, 150] width 215 height 47
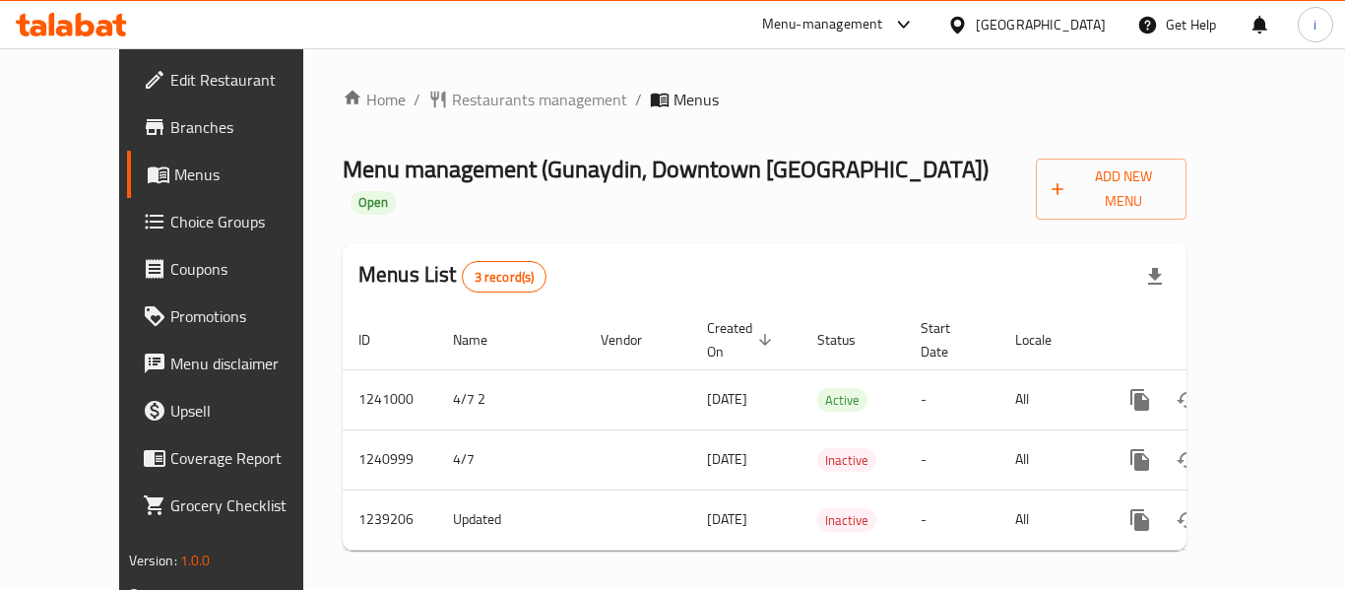
click at [488, 69] on div "Home / Restaurants management / Menus Menu management ( Gunaydin, [GEOGRAPHIC_D…" at bounding box center [764, 326] width 922 height 557
click at [496, 101] on span "Restaurants management" at bounding box center [539, 100] width 175 height 24
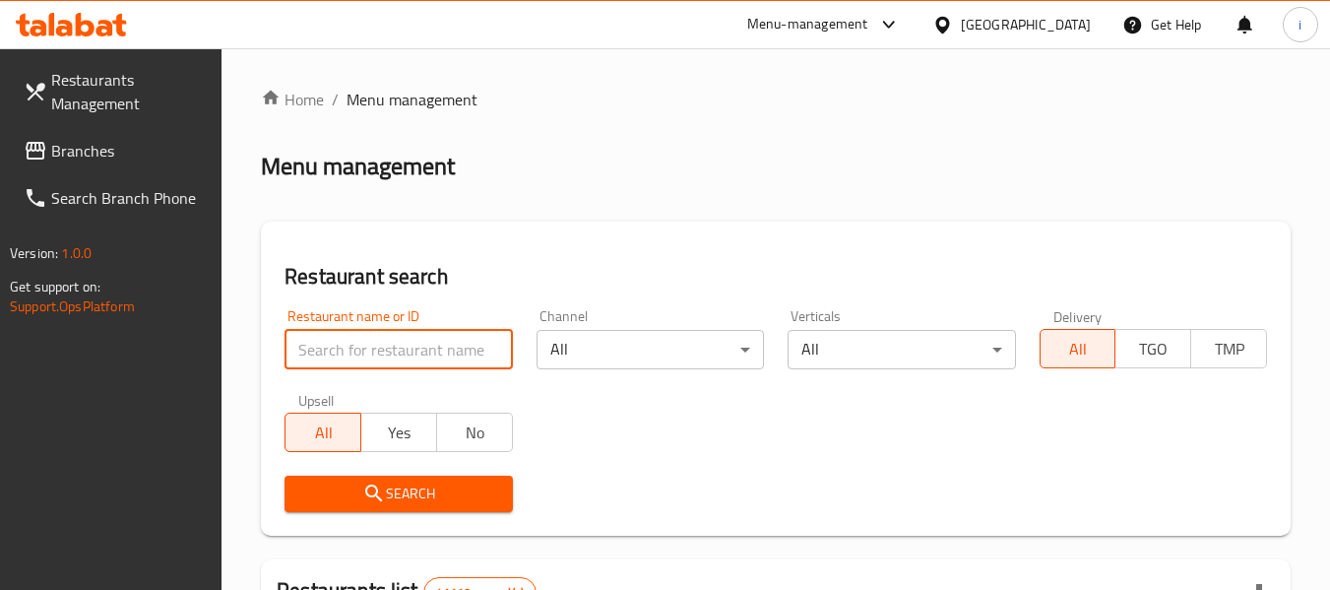
click at [375, 336] on input "search" at bounding box center [397, 349] width 227 height 39
paste input "679555"
type input "679555"
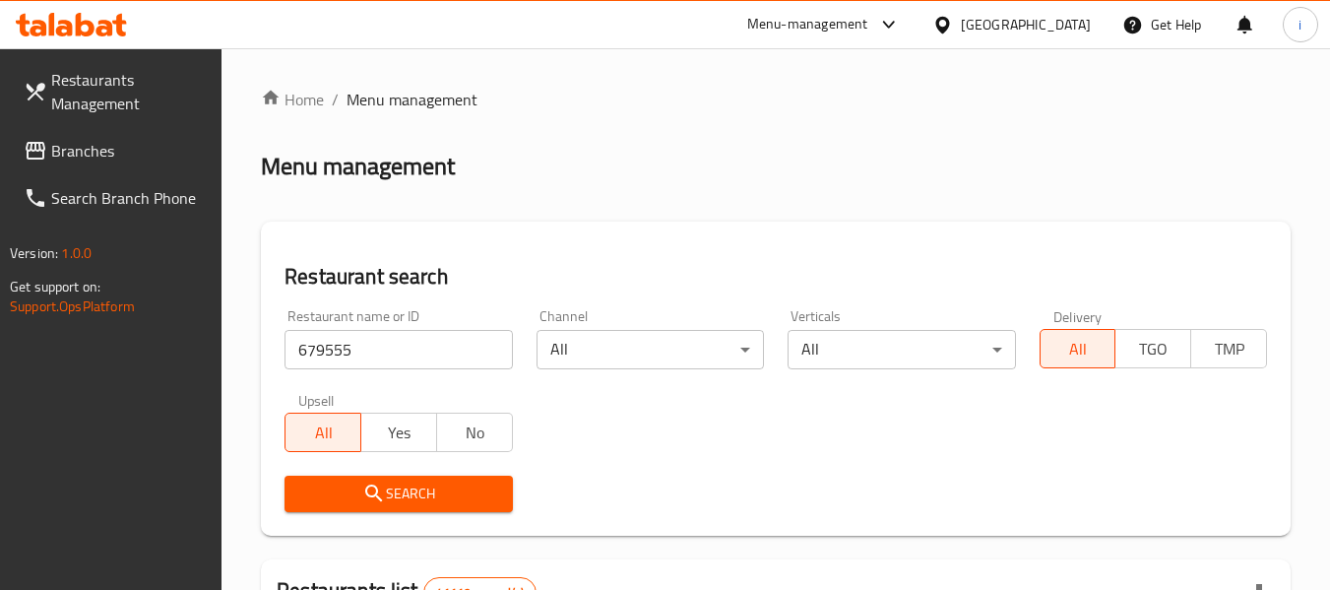
click at [345, 489] on span "Search" at bounding box center [398, 493] width 196 height 25
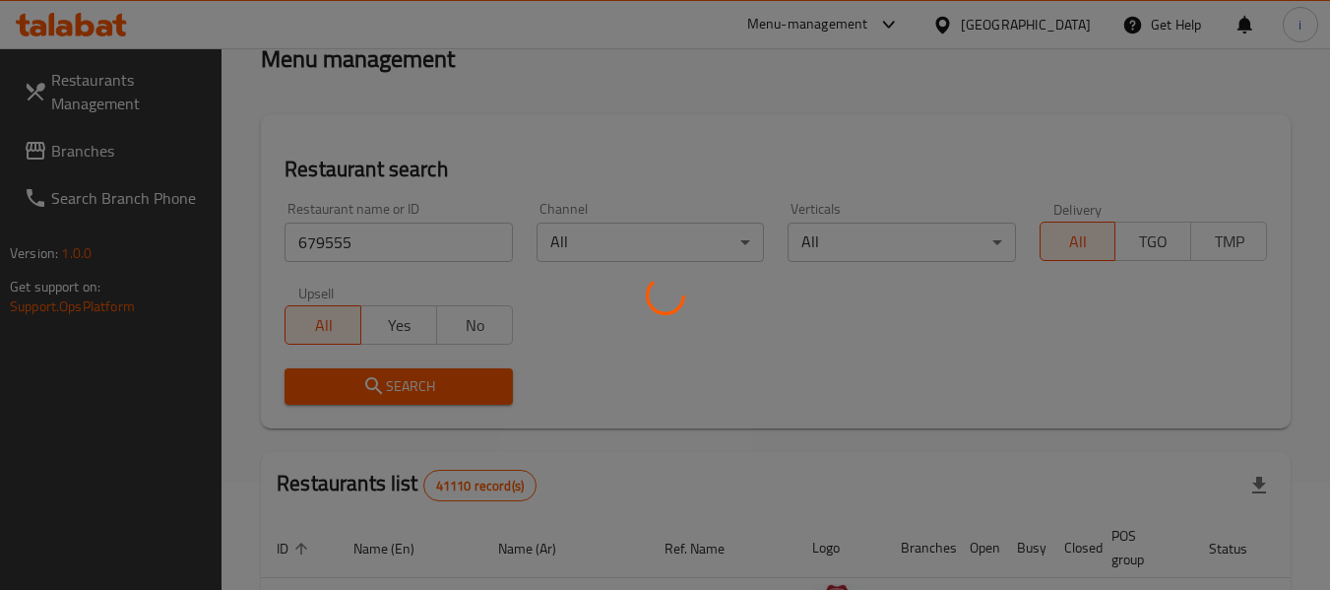
scroll to position [197, 0]
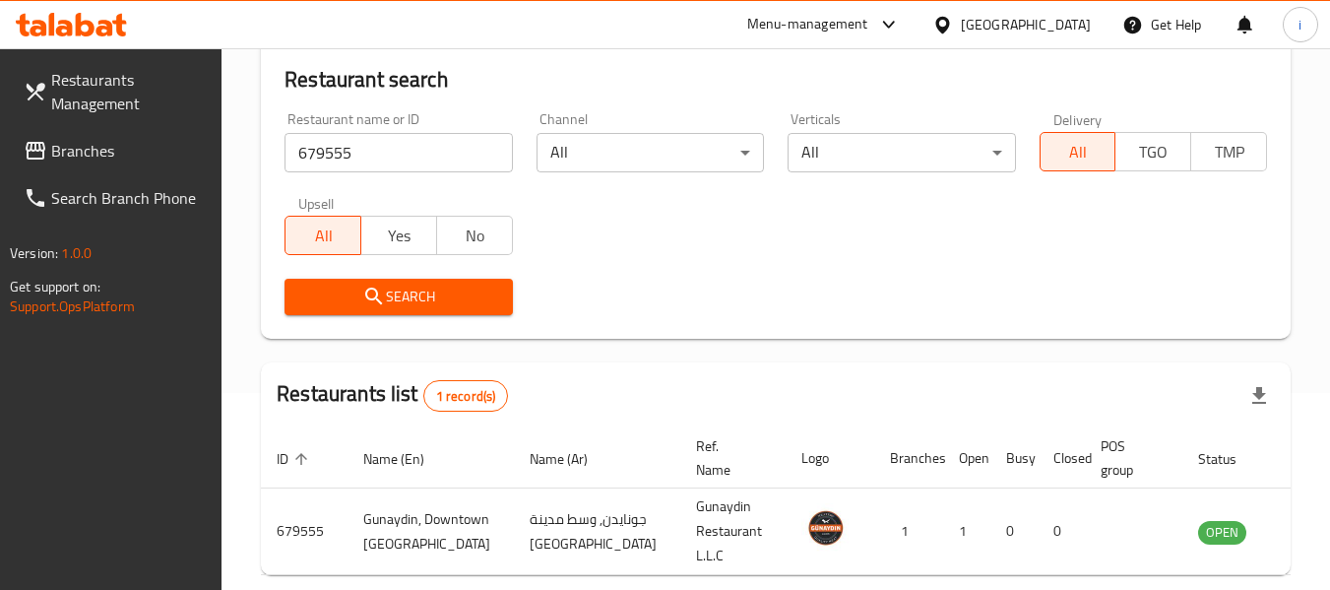
click at [997, 14] on div "United Arab Emirates" at bounding box center [1026, 25] width 130 height 22
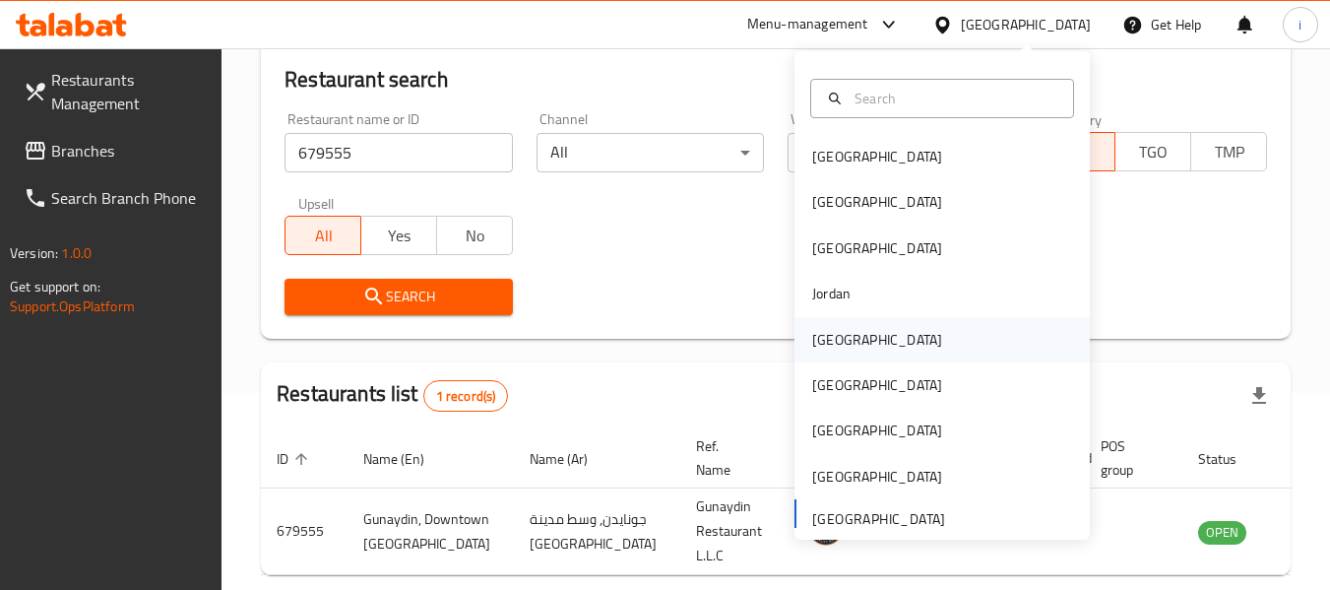
click at [896, 334] on div "[GEOGRAPHIC_DATA]" at bounding box center [941, 339] width 295 height 45
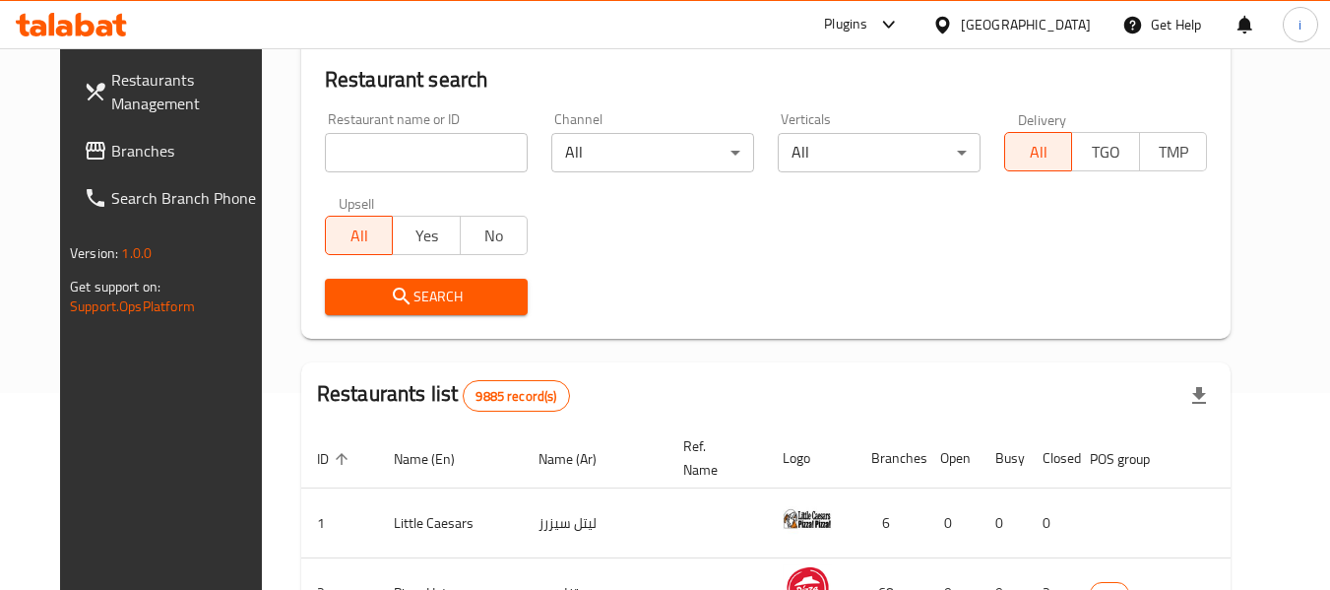
click at [104, 167] on link "Branches" at bounding box center [175, 150] width 215 height 47
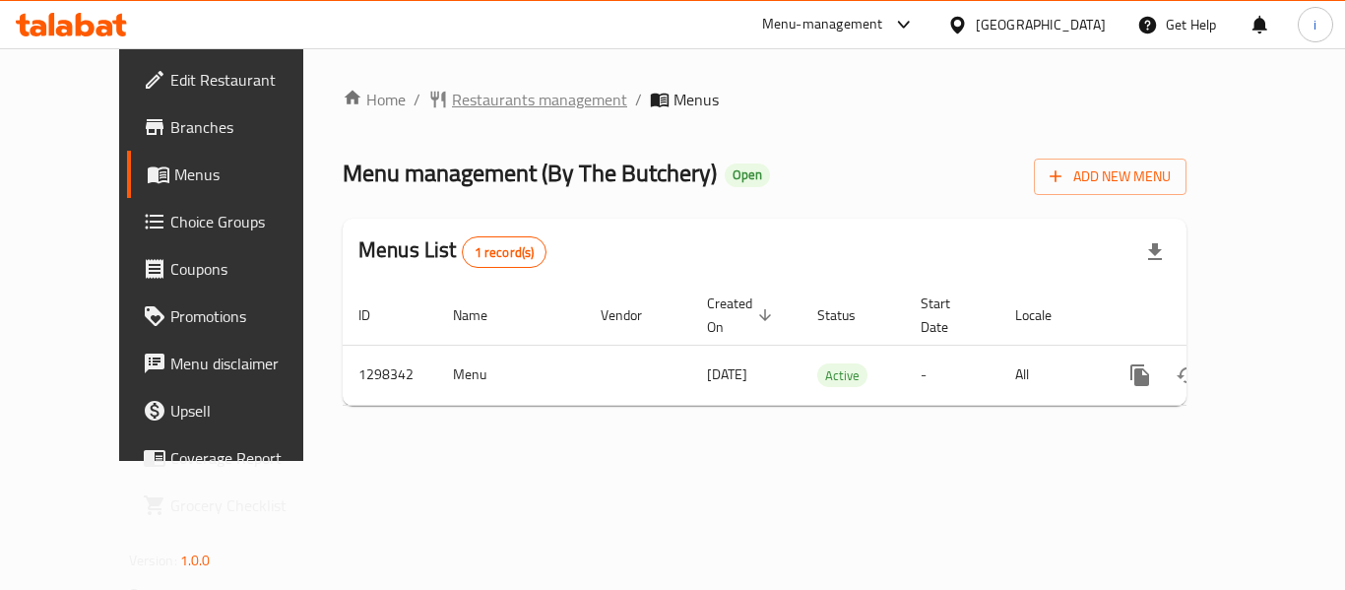
click at [458, 98] on span "Restaurants management" at bounding box center [539, 100] width 175 height 24
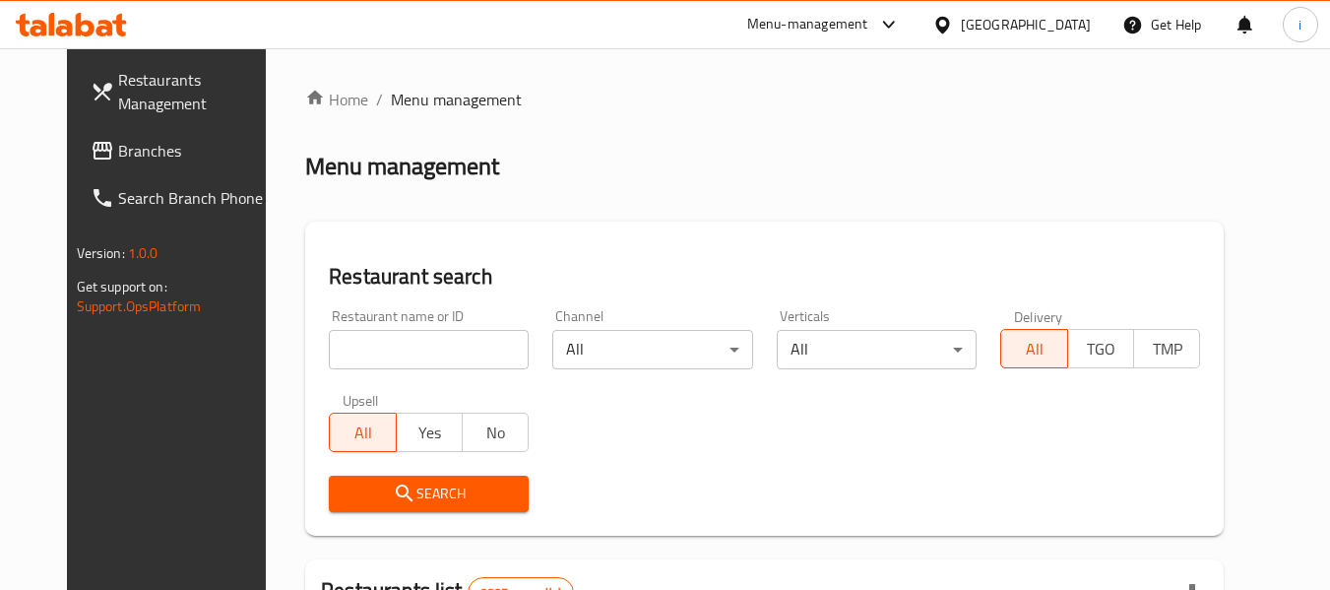
click at [393, 358] on input "search" at bounding box center [429, 349] width 200 height 39
paste input "700906"
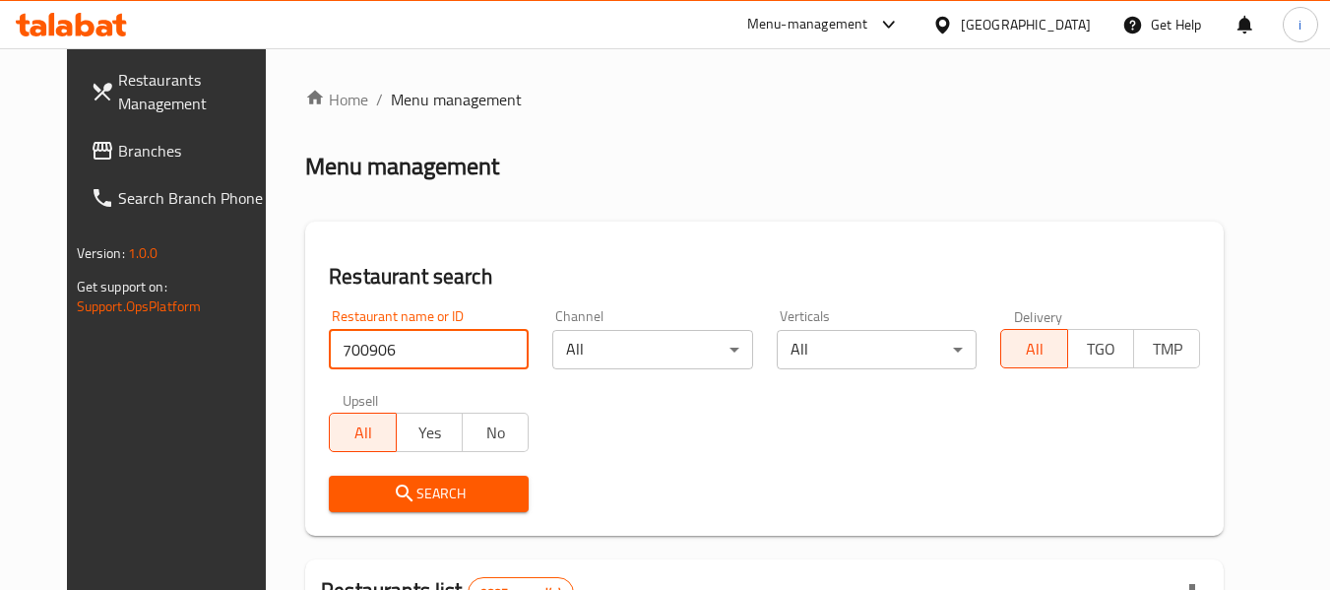
type input "700906"
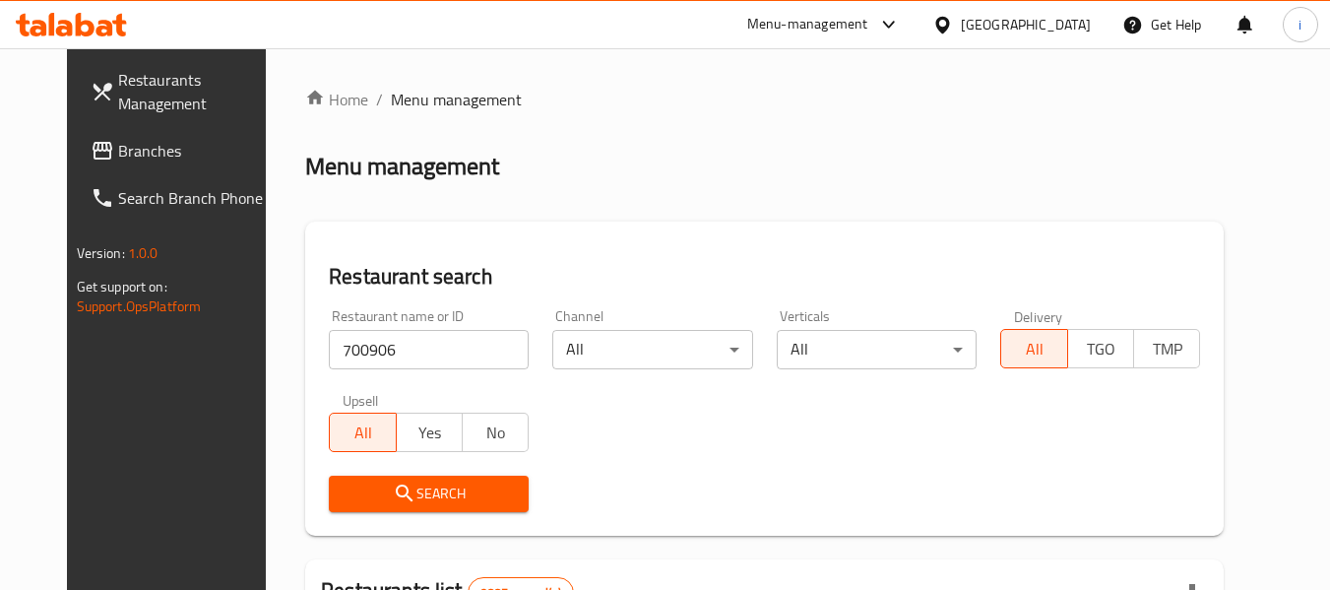
click at [393, 483] on icon "submit" at bounding box center [405, 493] width 24 height 24
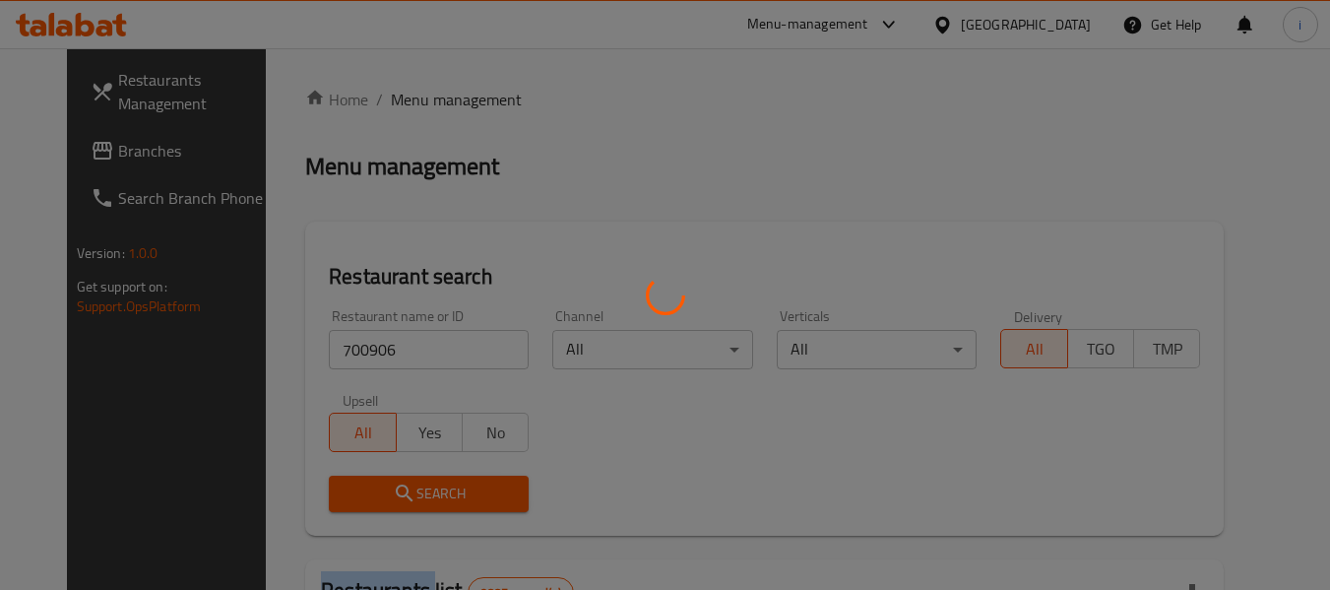
click at [373, 483] on div at bounding box center [665, 295] width 1330 height 590
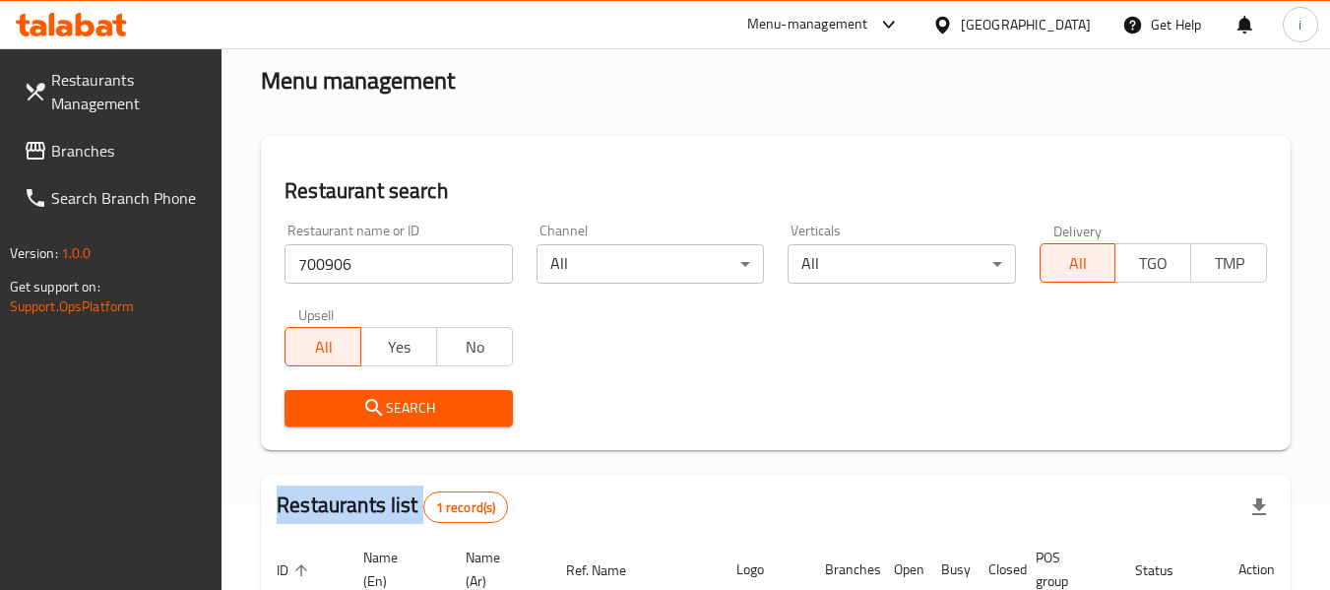
scroll to position [295, 0]
